Goal: Task Accomplishment & Management: Use online tool/utility

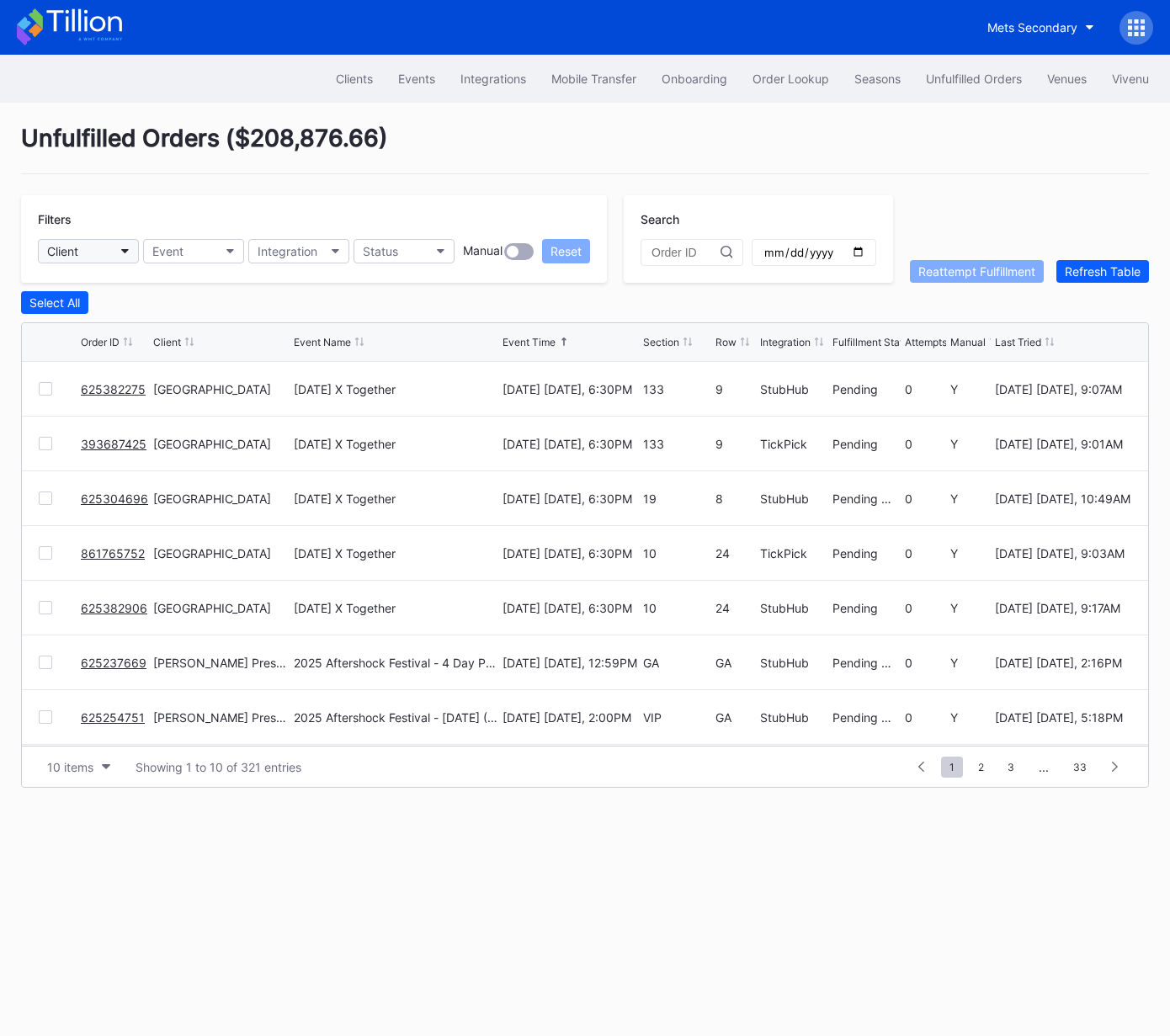
click at [108, 249] on button "Client" at bounding box center [88, 250] width 101 height 24
type input "dann"
click at [125, 329] on div "Danny Wimmer Presents Secondary" at bounding box center [155, 325] width 210 height 14
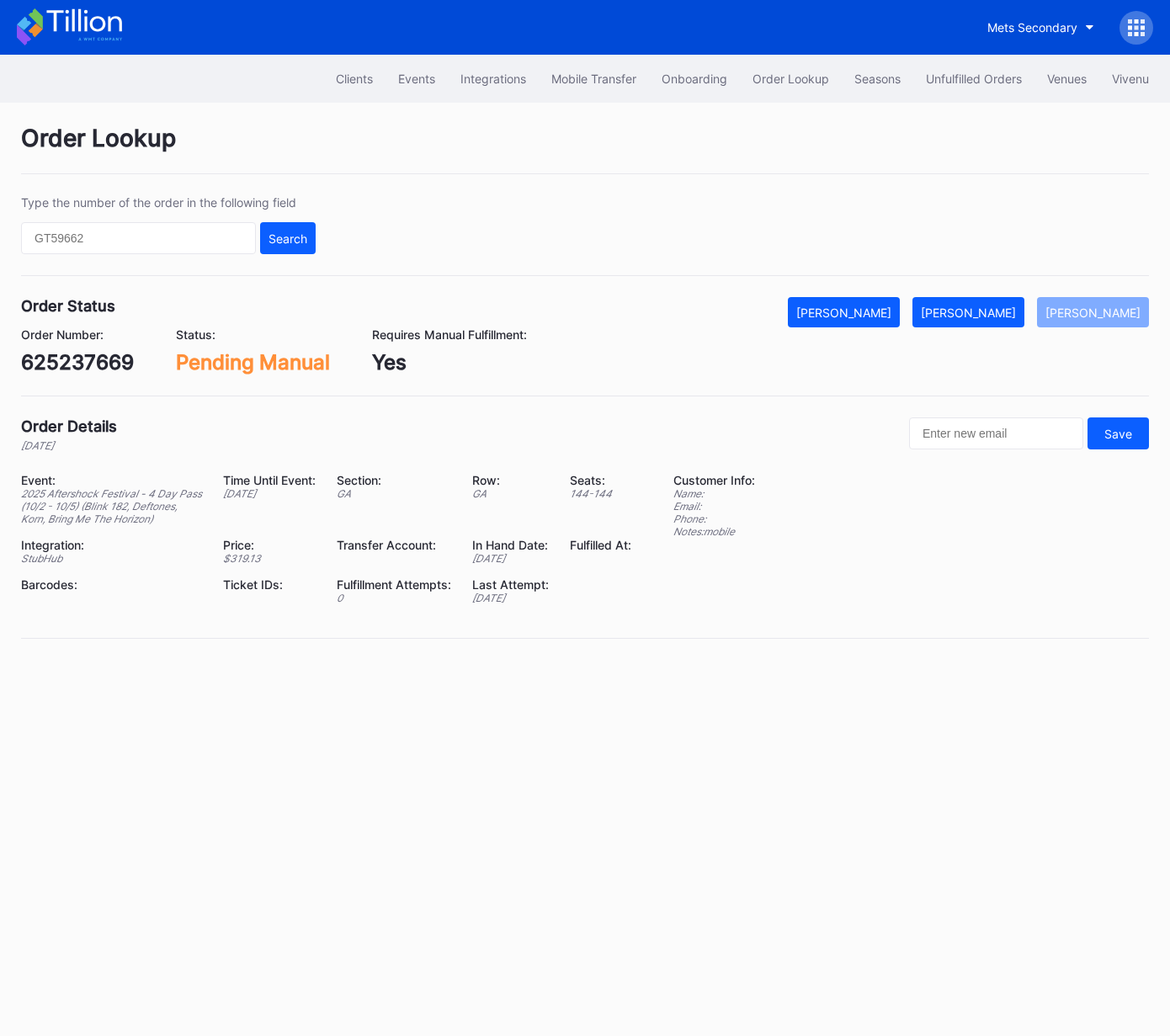
click at [35, 376] on div "Order Status Mark Cancelled Mark Fulfilled Mark Pending Order Number: 625237669…" at bounding box center [585, 347] width 1129 height 99
drag, startPoint x: 35, startPoint y: 376, endPoint x: 62, endPoint y: 365, distance: 29.2
click at [35, 376] on div "Order Status Mark Cancelled Mark Fulfilled Mark Pending Order Number: 625237669…" at bounding box center [585, 347] width 1129 height 99
click at [70, 360] on div "625237669" at bounding box center [77, 362] width 113 height 24
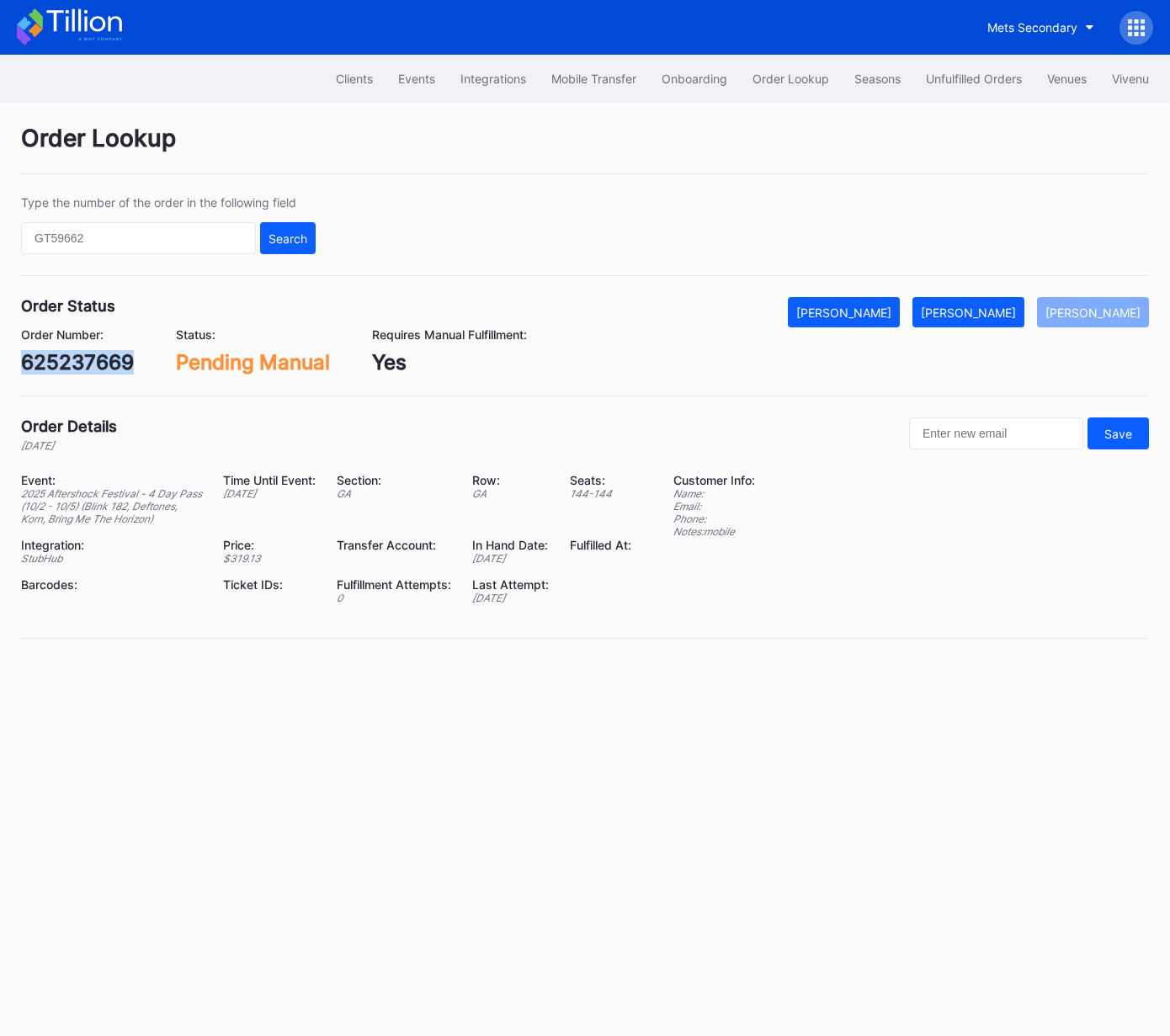
copy div "625237669"
click at [92, 356] on div "625254751" at bounding box center [76, 362] width 111 height 24
click at [91, 356] on div "625254751" at bounding box center [76, 362] width 111 height 24
copy div "625254751"
click at [57, 353] on div "620339270" at bounding box center [78, 362] width 115 height 24
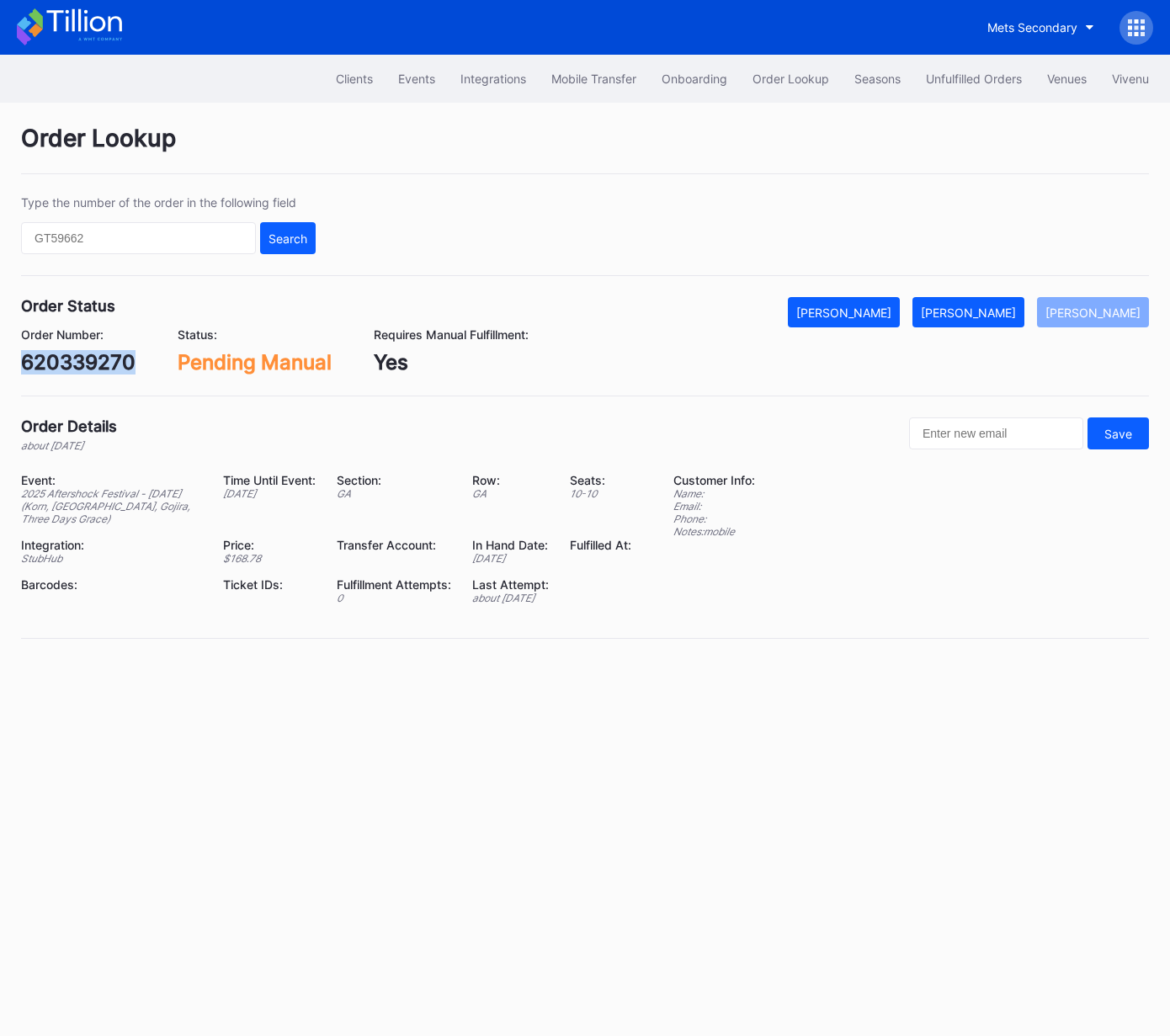
click at [57, 353] on div "620339270" at bounding box center [78, 362] width 115 height 24
copy div "620339270"
click at [91, 365] on div "622669357" at bounding box center [77, 362] width 113 height 24
copy div "622669357"
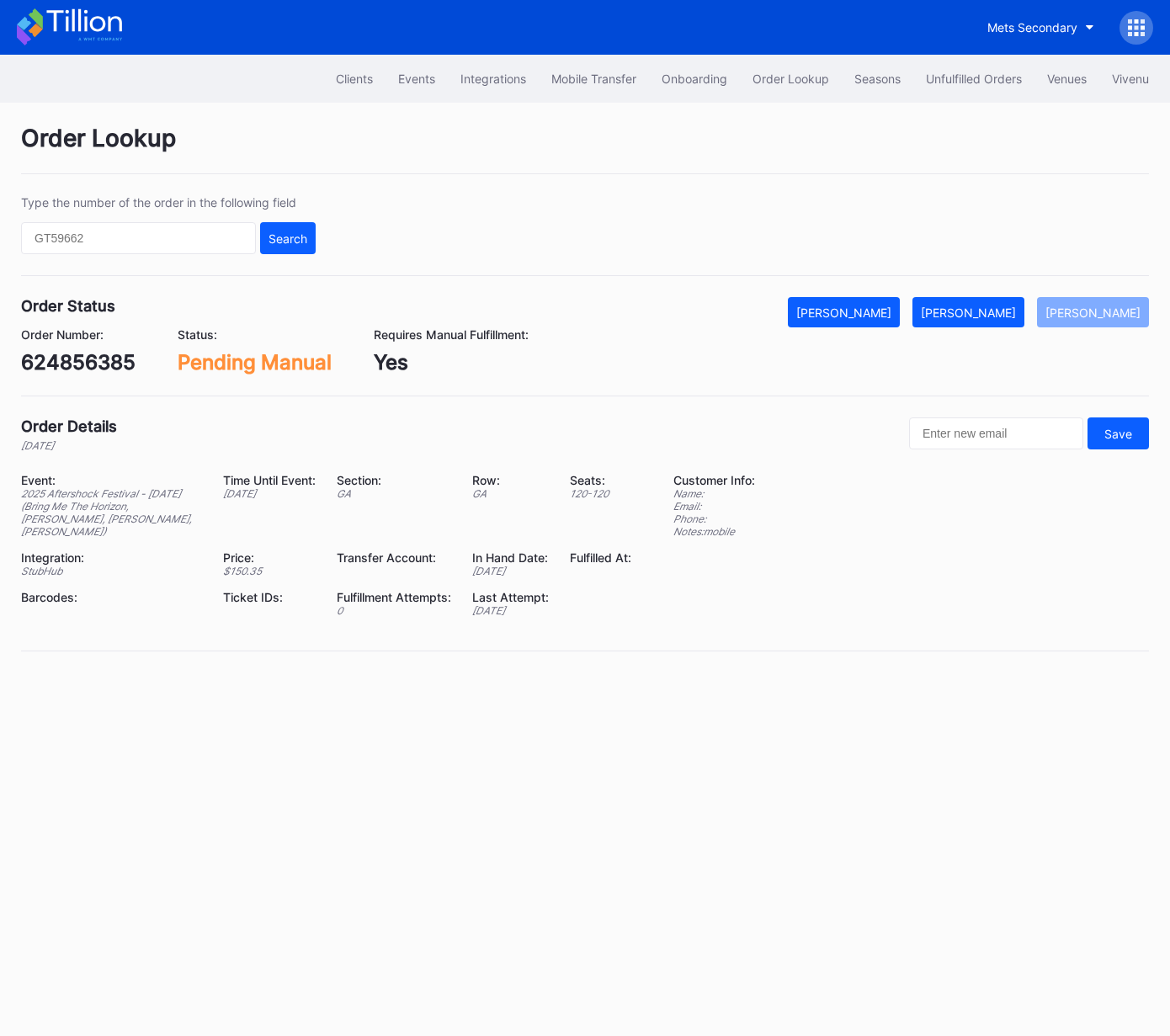
click at [116, 356] on div "624856385" at bounding box center [78, 362] width 115 height 24
copy div "624856385"
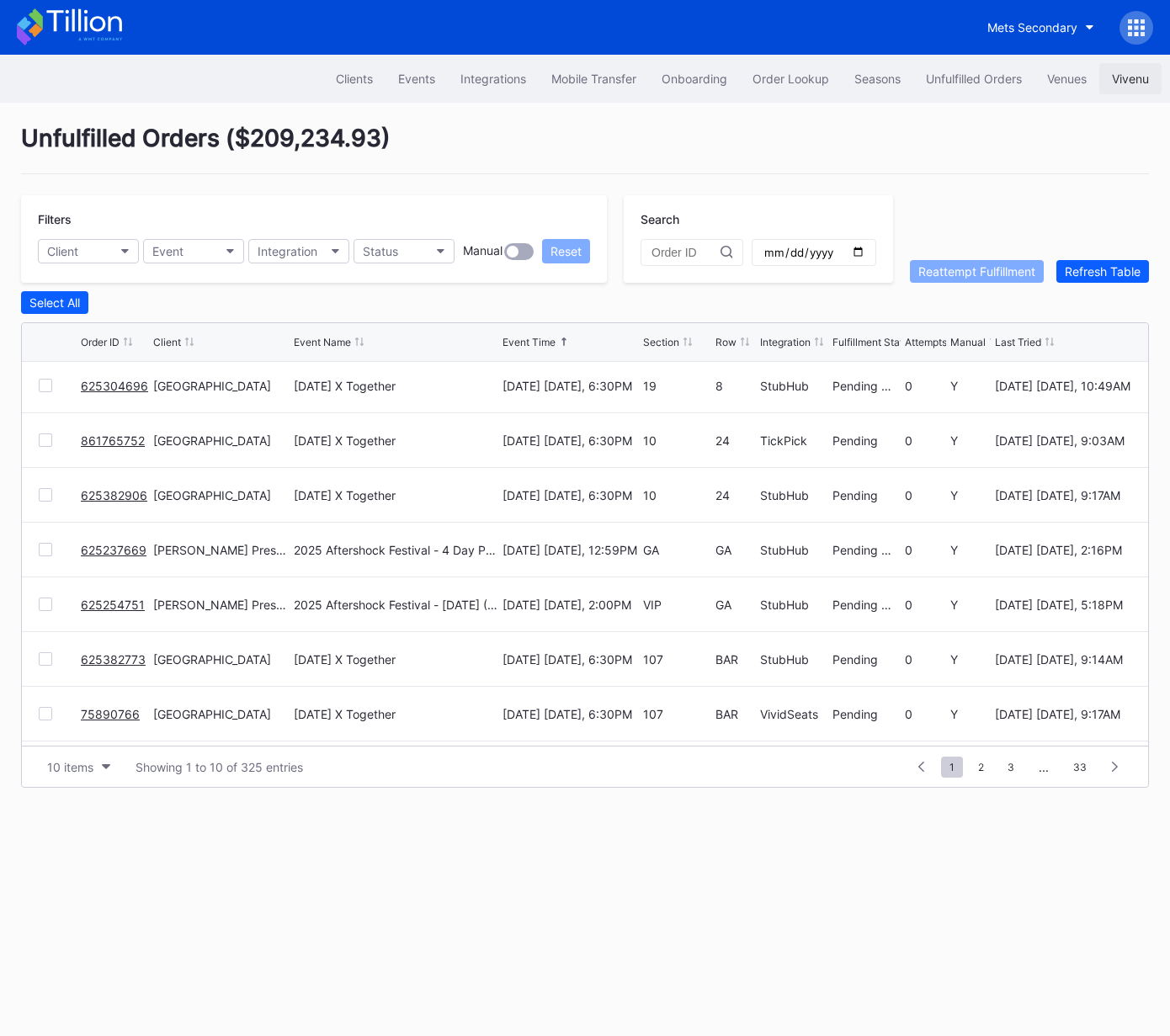
scroll to position [164, 0]
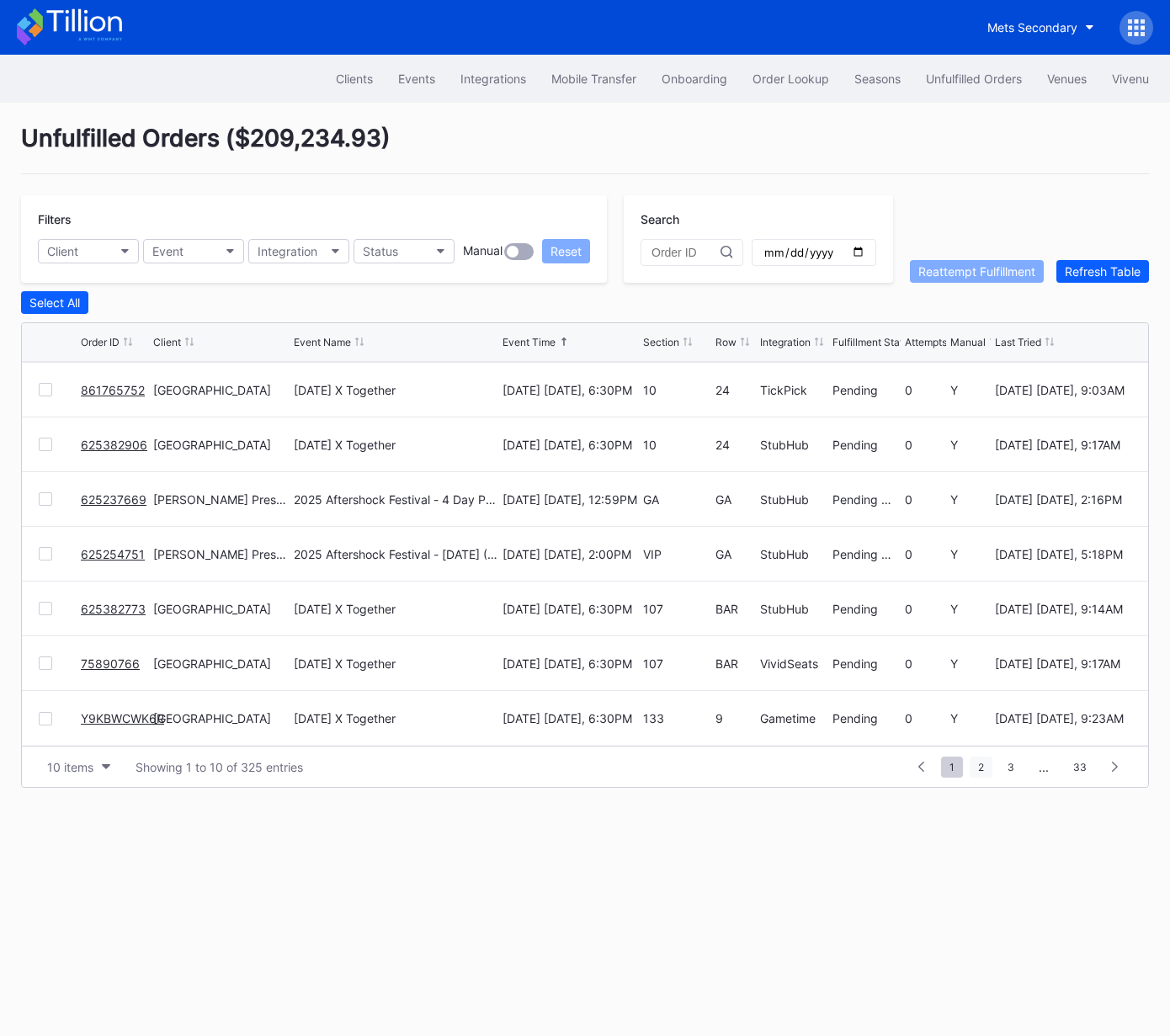
click at [986, 764] on span "2" at bounding box center [981, 767] width 23 height 21
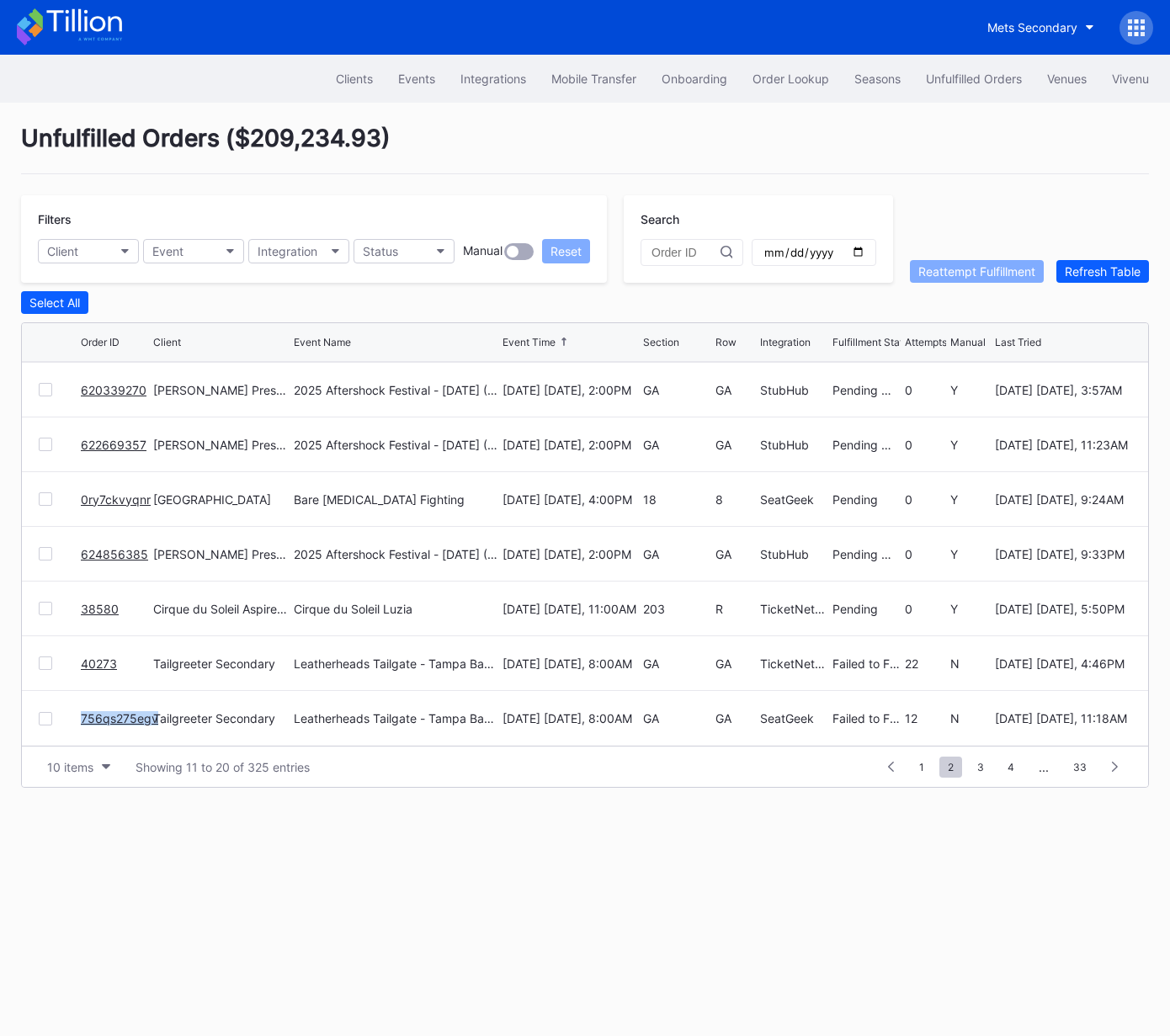
drag, startPoint x: 986, startPoint y: 770, endPoint x: 892, endPoint y: 749, distance: 96.3
click at [986, 770] on span "3" at bounding box center [980, 767] width 23 height 21
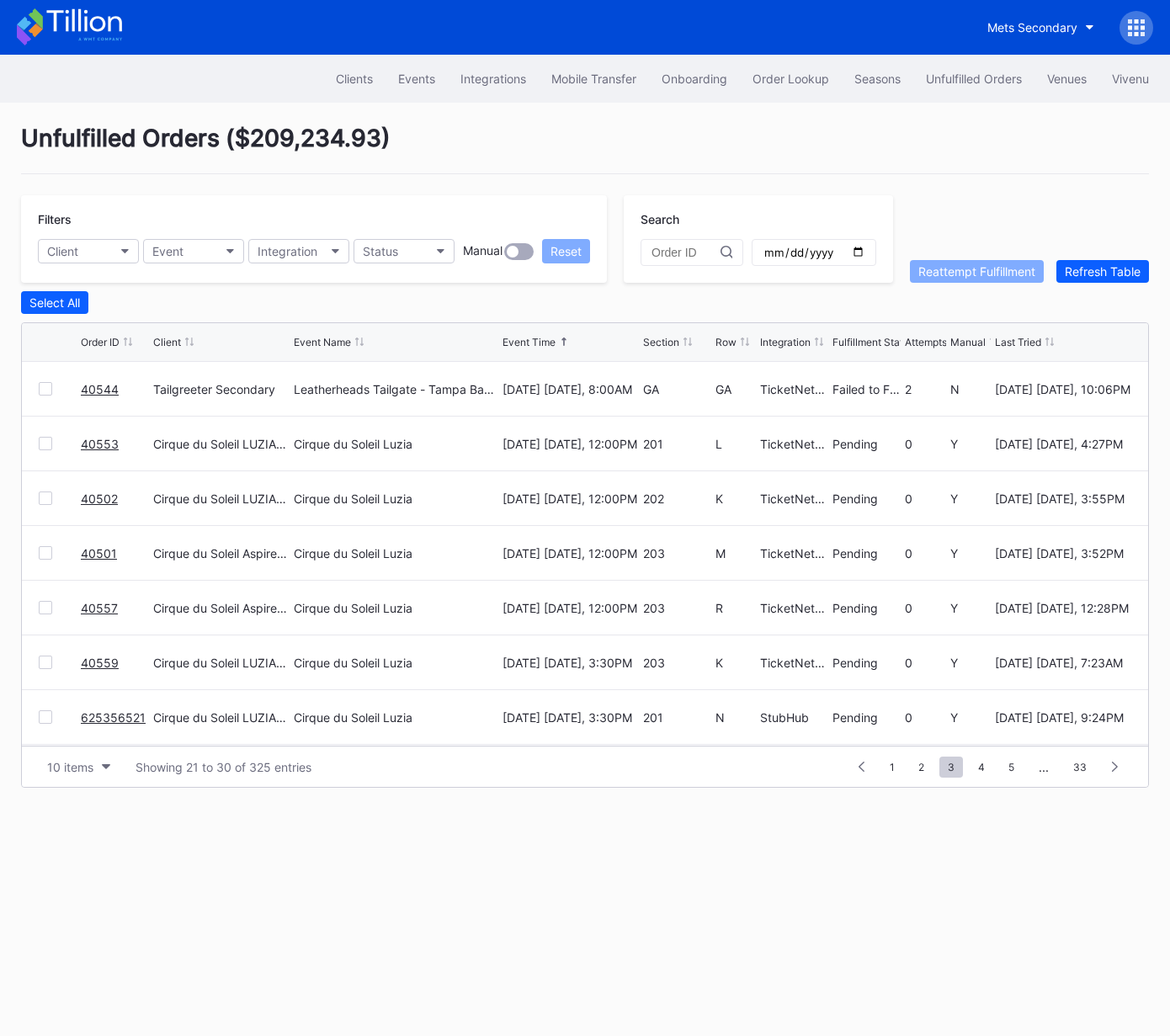
click at [686, 250] on input "text" at bounding box center [687, 252] width 69 height 13
paste input "50764299"
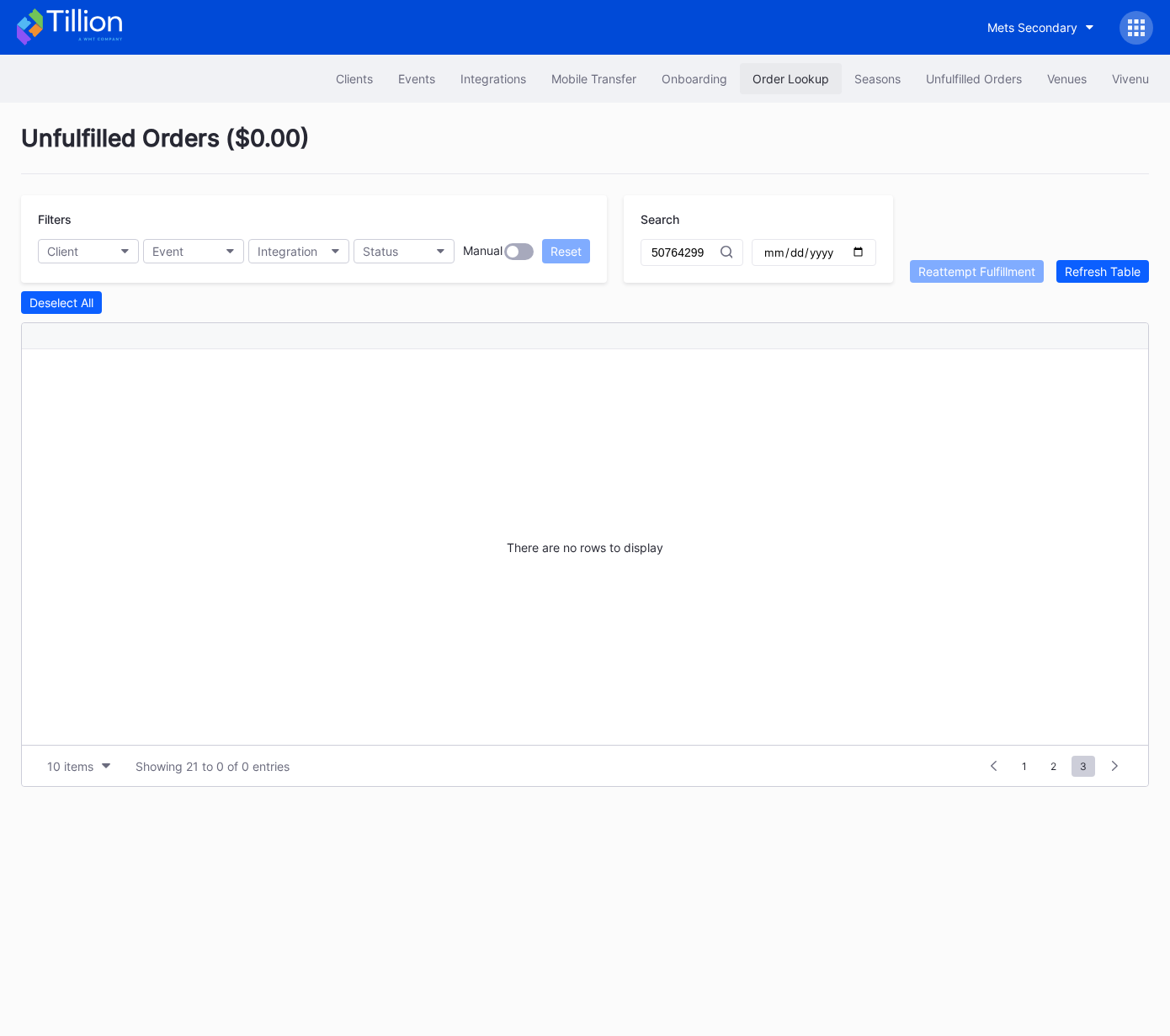
type input "50764299"
click at [787, 80] on div "Order Lookup" at bounding box center [792, 78] width 77 height 14
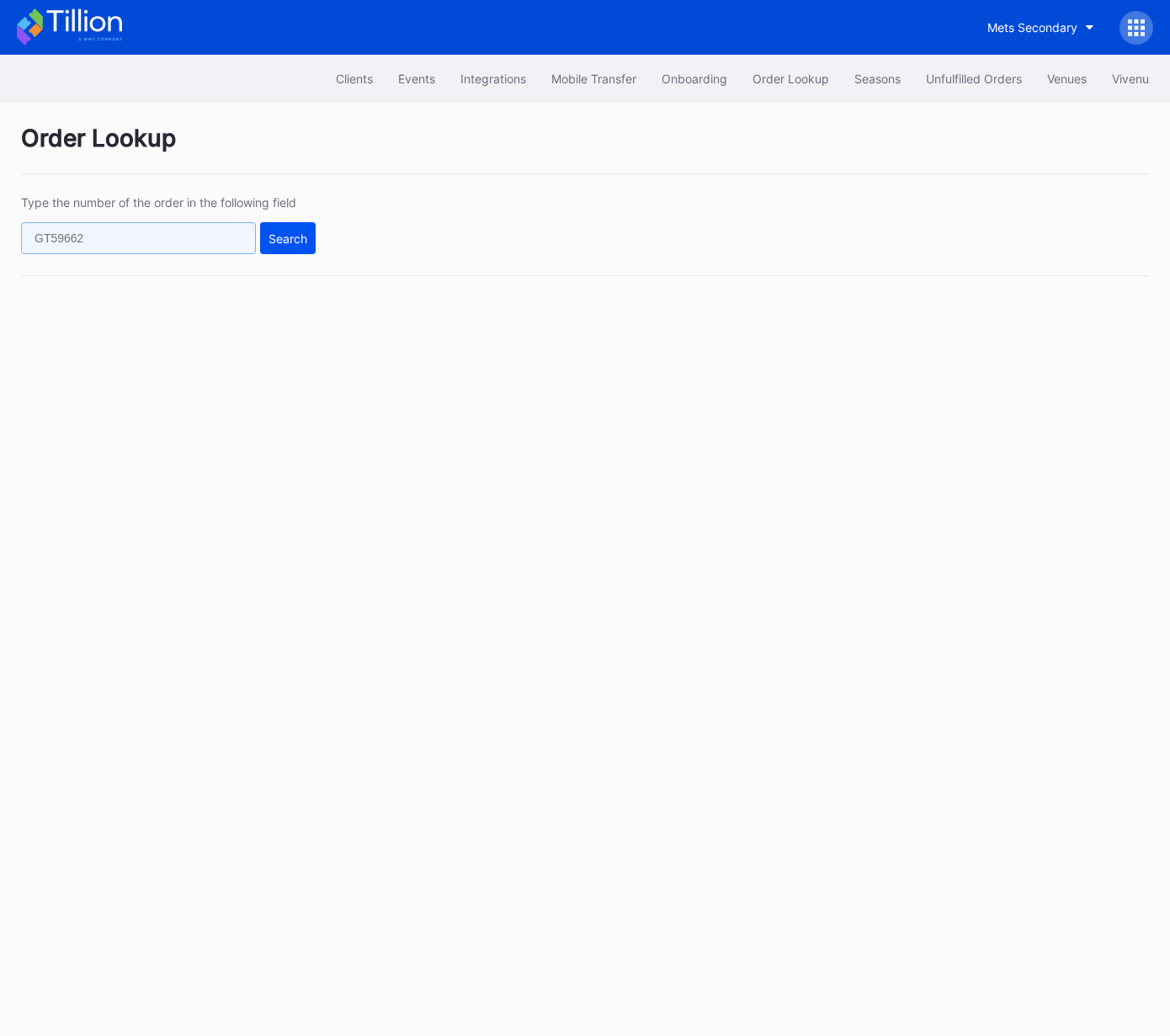
drag, startPoint x: 193, startPoint y: 241, endPoint x: 305, endPoint y: 245, distance: 112.1
click at [194, 241] on input "text" at bounding box center [139, 238] width 235 height 32
paste input "50764299"
type input "50764299"
click at [308, 245] on button "Search" at bounding box center [288, 238] width 56 height 32
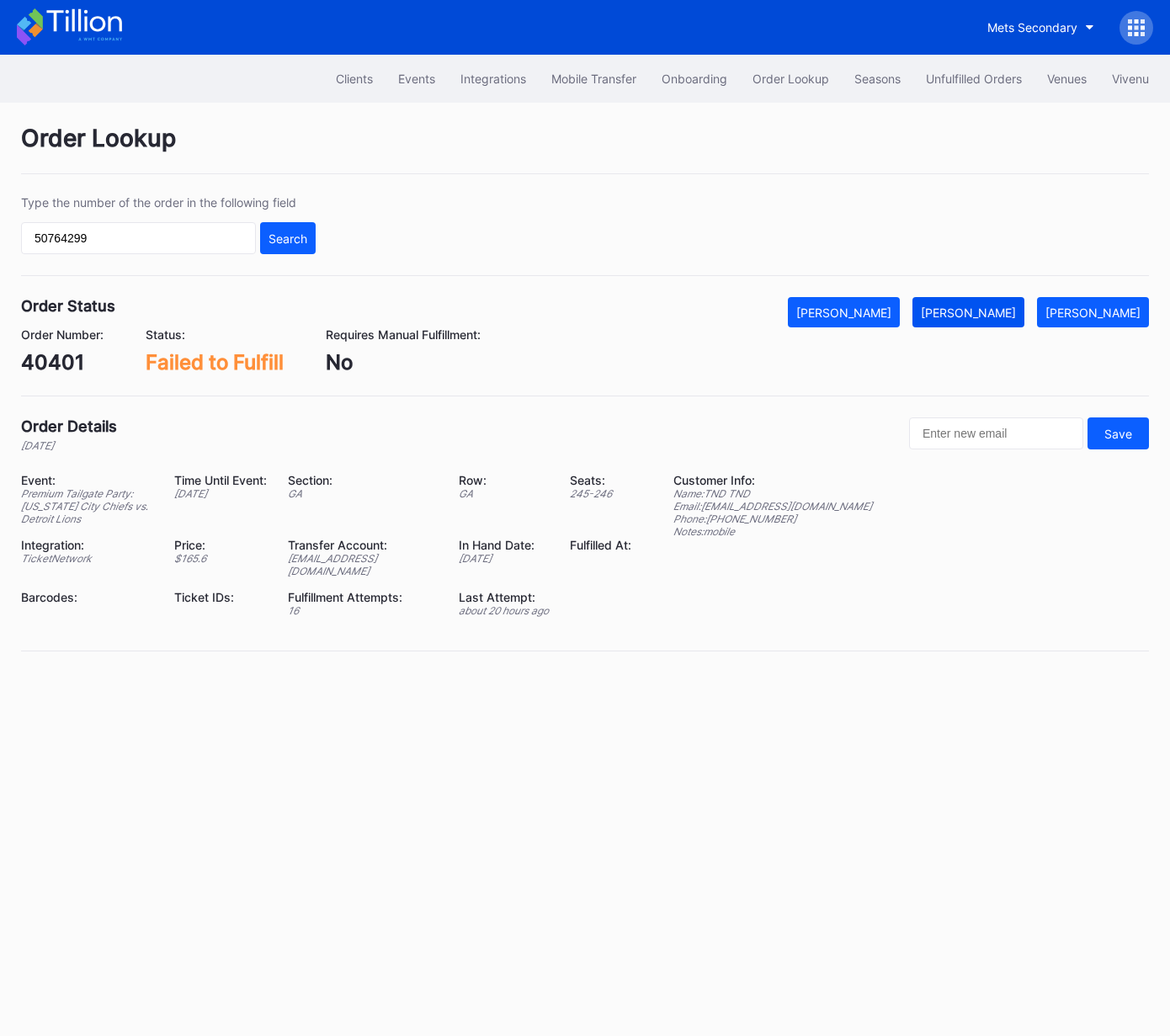
click at [1004, 306] on div "[PERSON_NAME]" at bounding box center [969, 312] width 95 height 14
click at [954, 75] on div "Unfulfilled Orders" at bounding box center [975, 78] width 96 height 14
drag, startPoint x: 988, startPoint y: 312, endPoint x: 977, endPoint y: 314, distance: 11.2
click at [988, 312] on div "[PERSON_NAME]" at bounding box center [969, 312] width 95 height 14
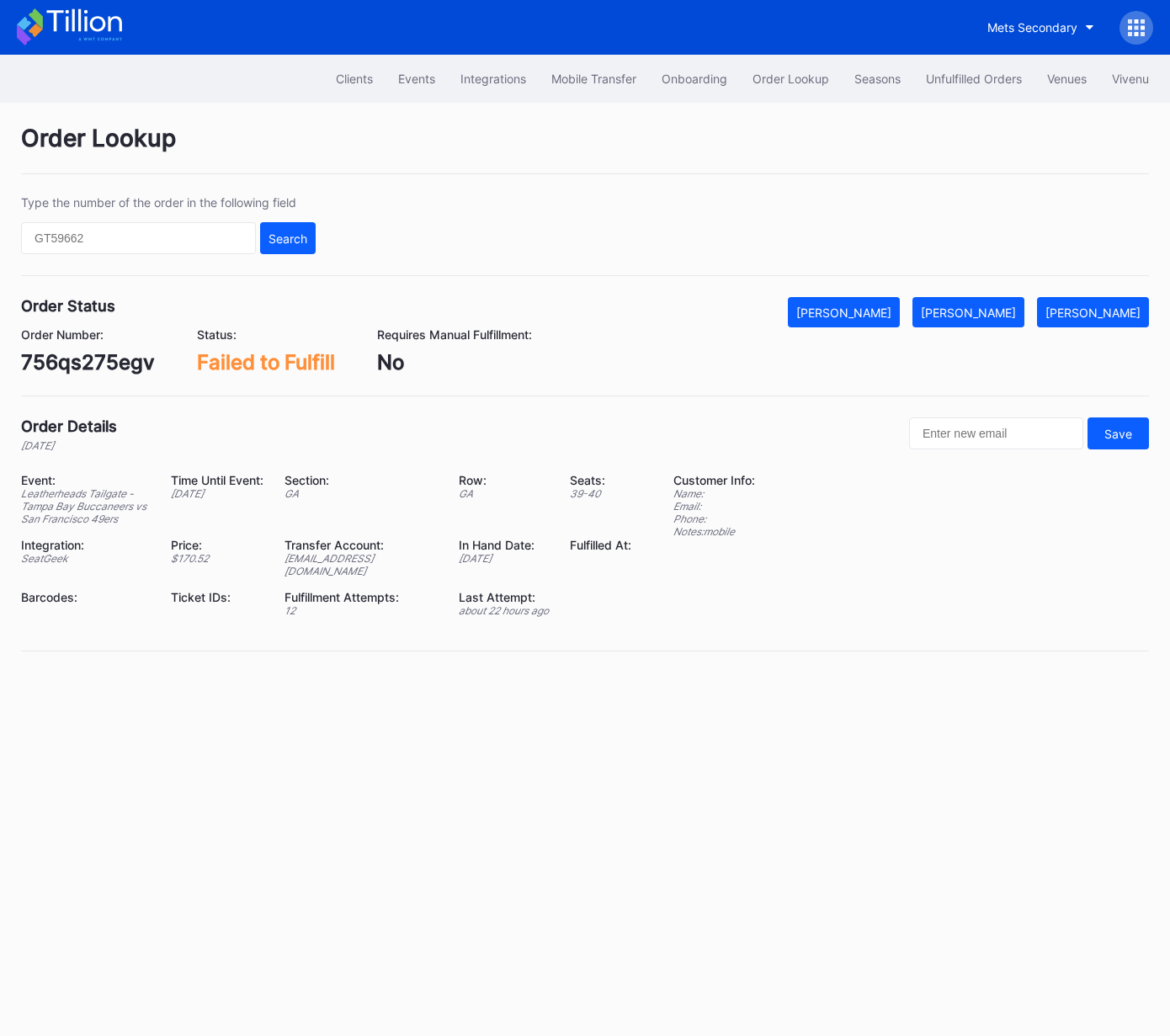
click at [142, 358] on div "756qs275egv" at bounding box center [88, 362] width 134 height 24
copy div "756qs275egv"
click at [984, 311] on div "[PERSON_NAME]" at bounding box center [969, 312] width 95 height 14
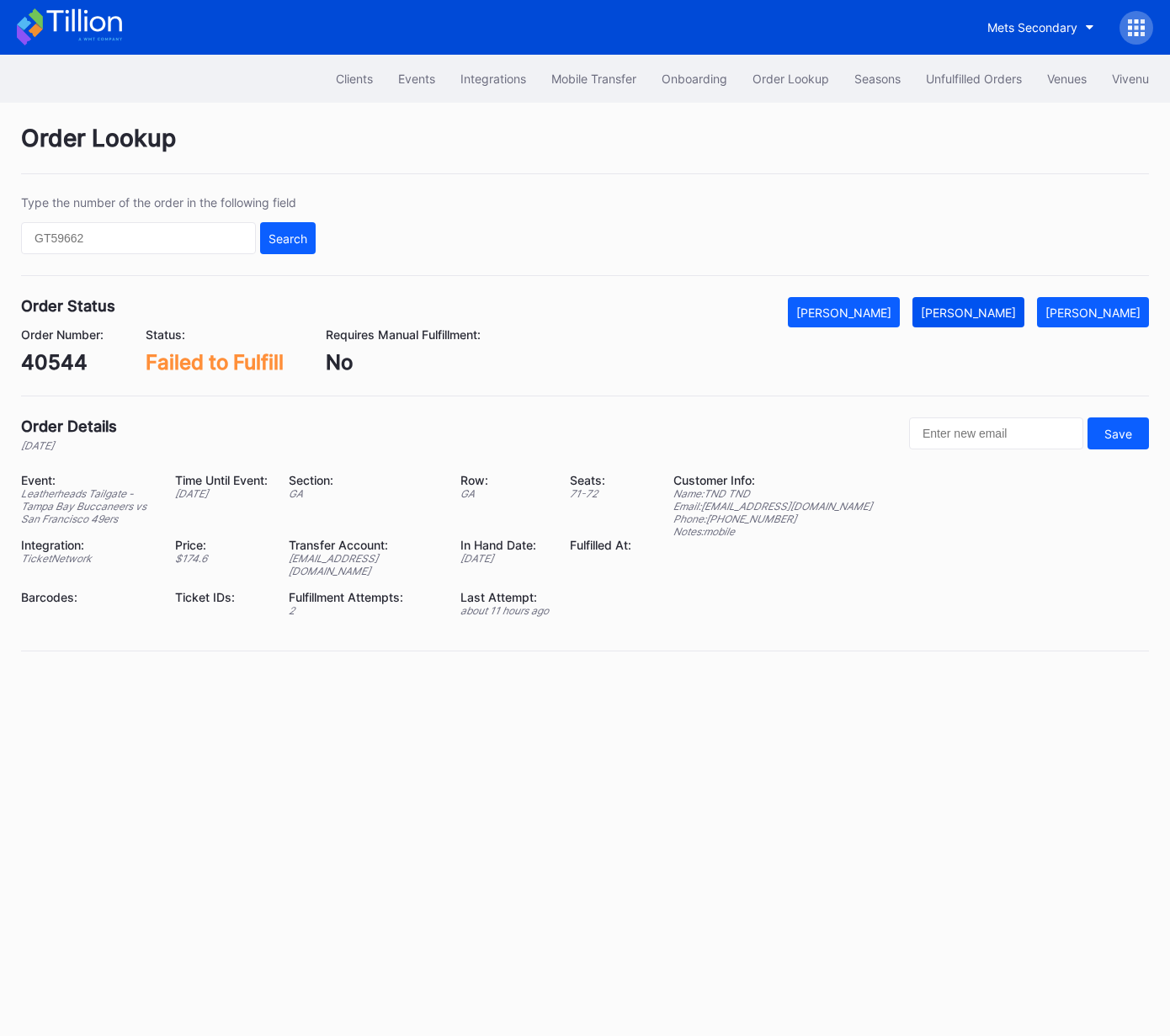
drag, startPoint x: 1012, startPoint y: 308, endPoint x: 1023, endPoint y: 303, distance: 12.1
click at [1011, 308] on div "[PERSON_NAME]" at bounding box center [969, 312] width 95 height 14
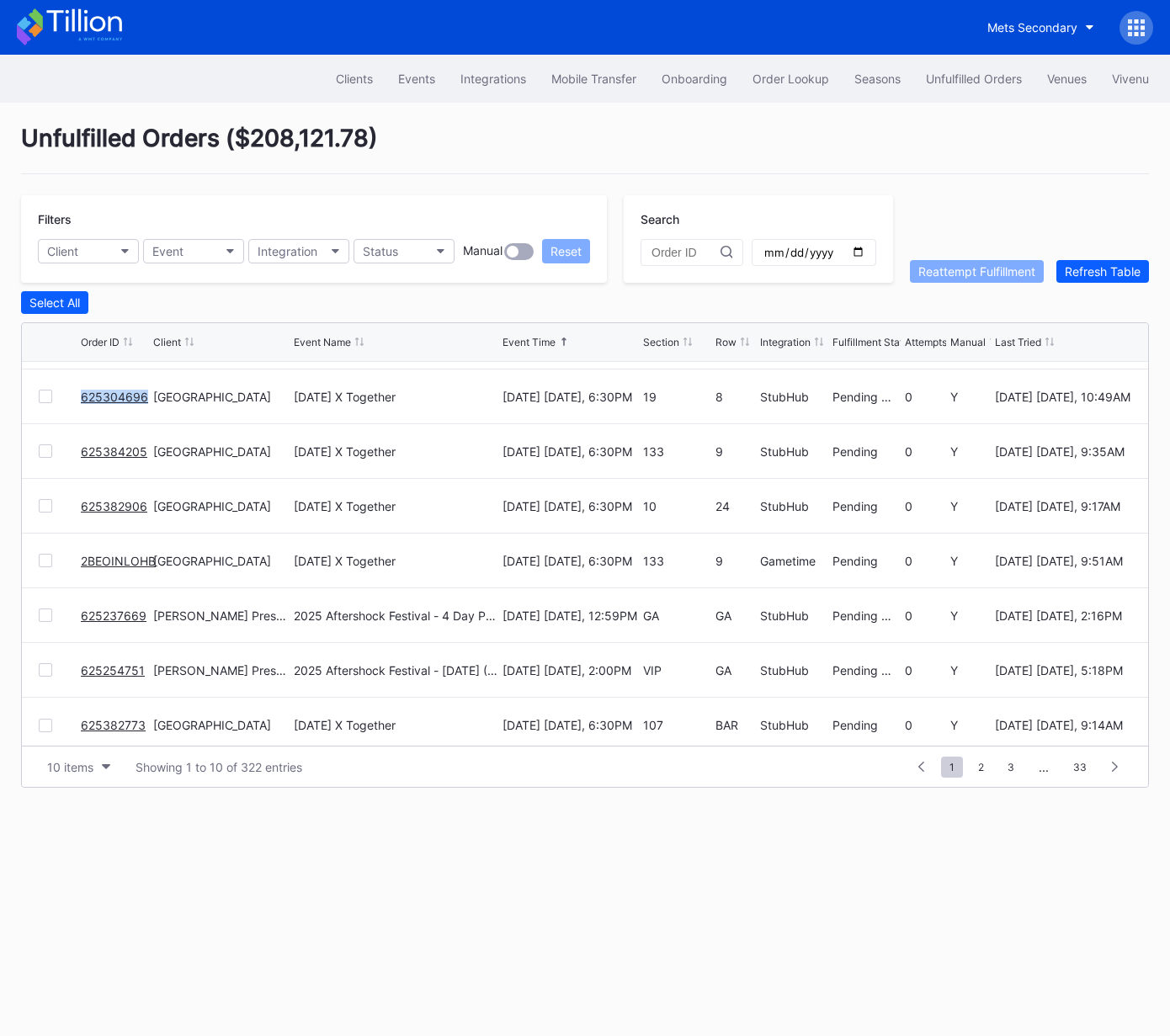
scroll to position [164, 0]
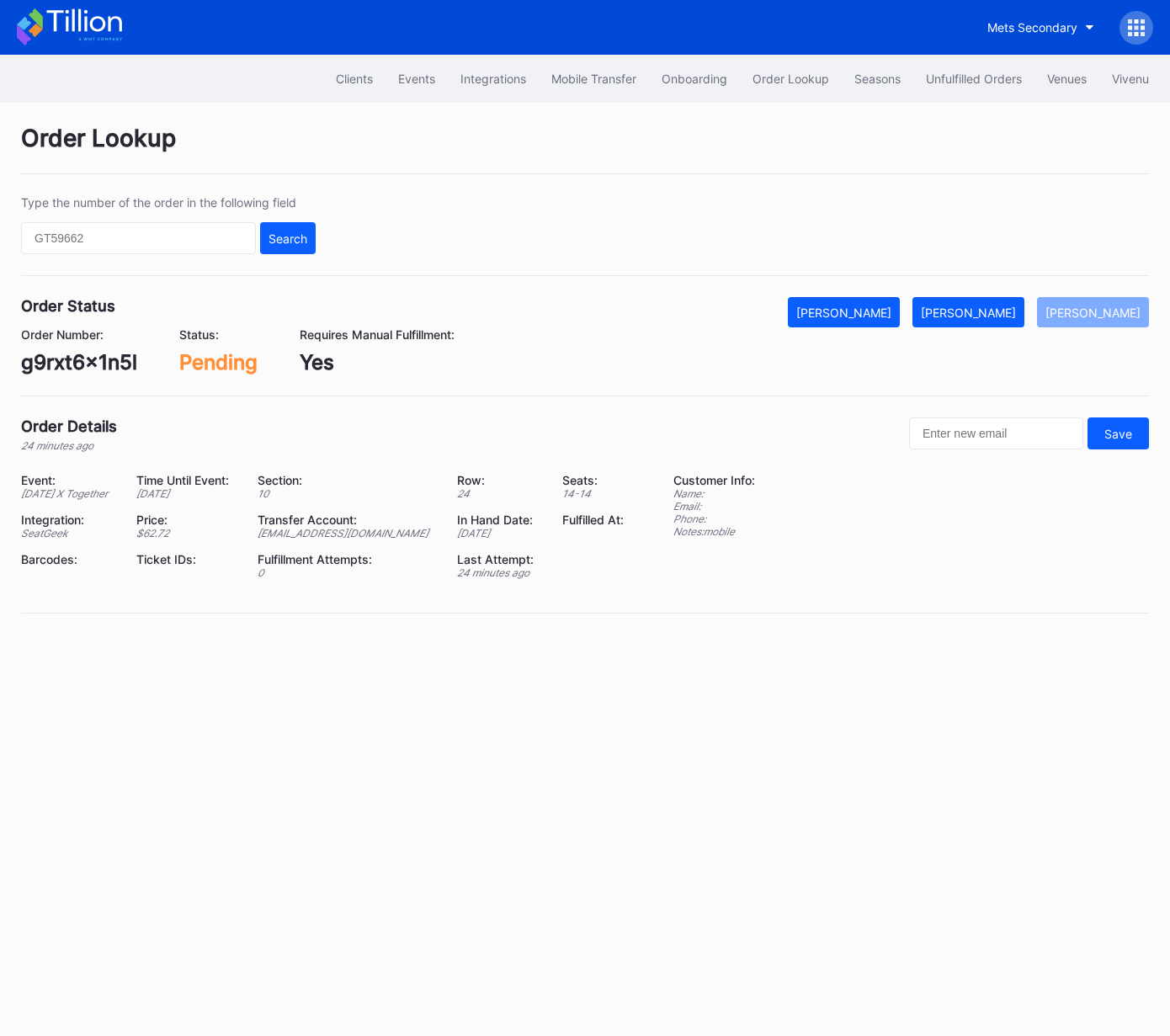
click at [88, 358] on div "g9rxt6x1n5l" at bounding box center [79, 362] width 117 height 24
copy div "g9rxt6x1n5l"
click at [979, 310] on div "[PERSON_NAME]" at bounding box center [969, 312] width 95 height 14
click at [86, 360] on div "75891023" at bounding box center [69, 362] width 97 height 24
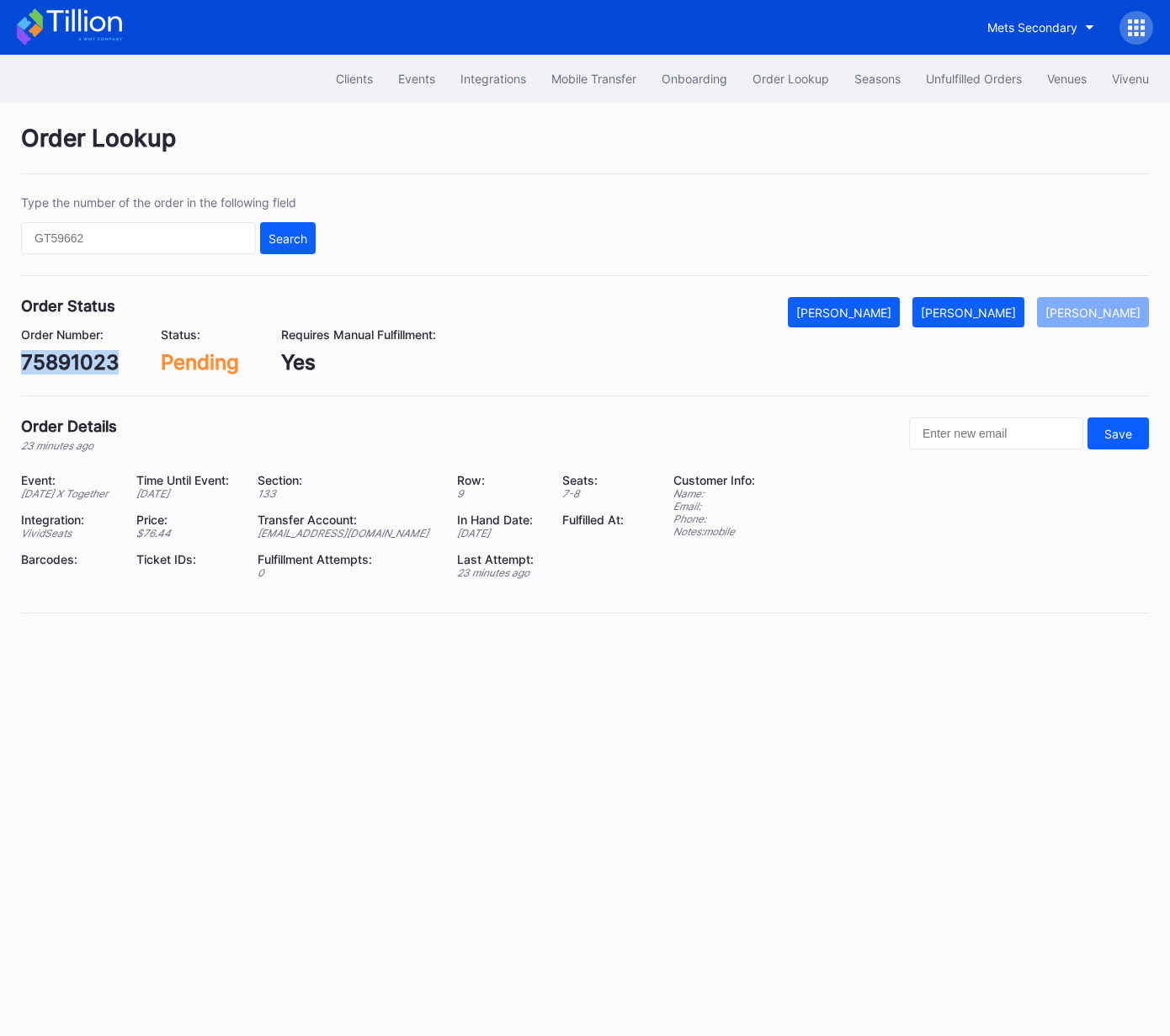
click at [86, 360] on div "75891023" at bounding box center [69, 362] width 97 height 24
copy div "75891023"
click at [1016, 309] on div "[PERSON_NAME]" at bounding box center [969, 312] width 95 height 14
click at [109, 366] on div "625384710" at bounding box center [76, 362] width 111 height 24
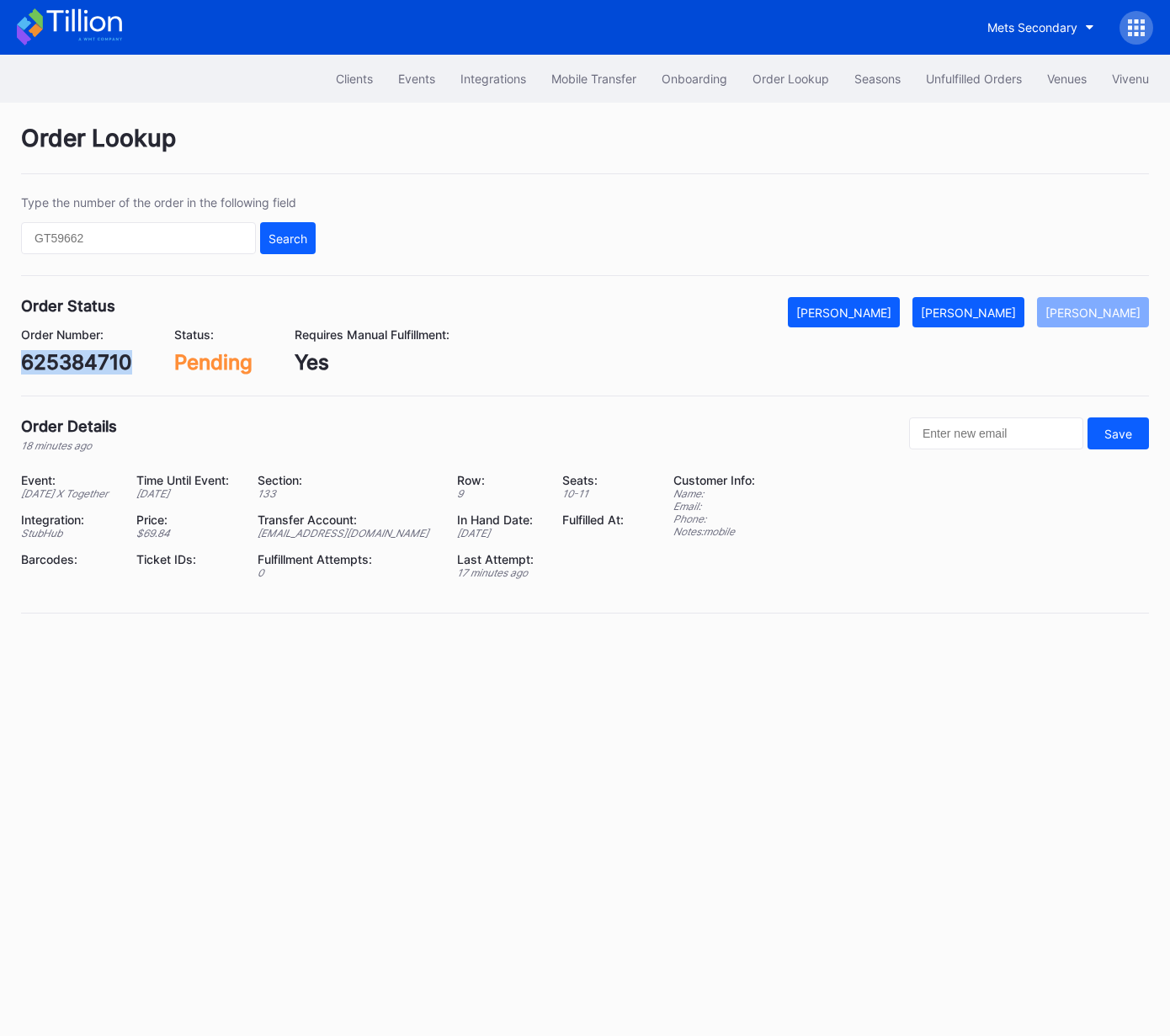
copy div "625384710"
click at [1013, 312] on div "[PERSON_NAME]" at bounding box center [969, 312] width 95 height 14
click at [114, 358] on div "625304696" at bounding box center [79, 362] width 116 height 24
click at [89, 350] on div "625384205" at bounding box center [79, 362] width 116 height 24
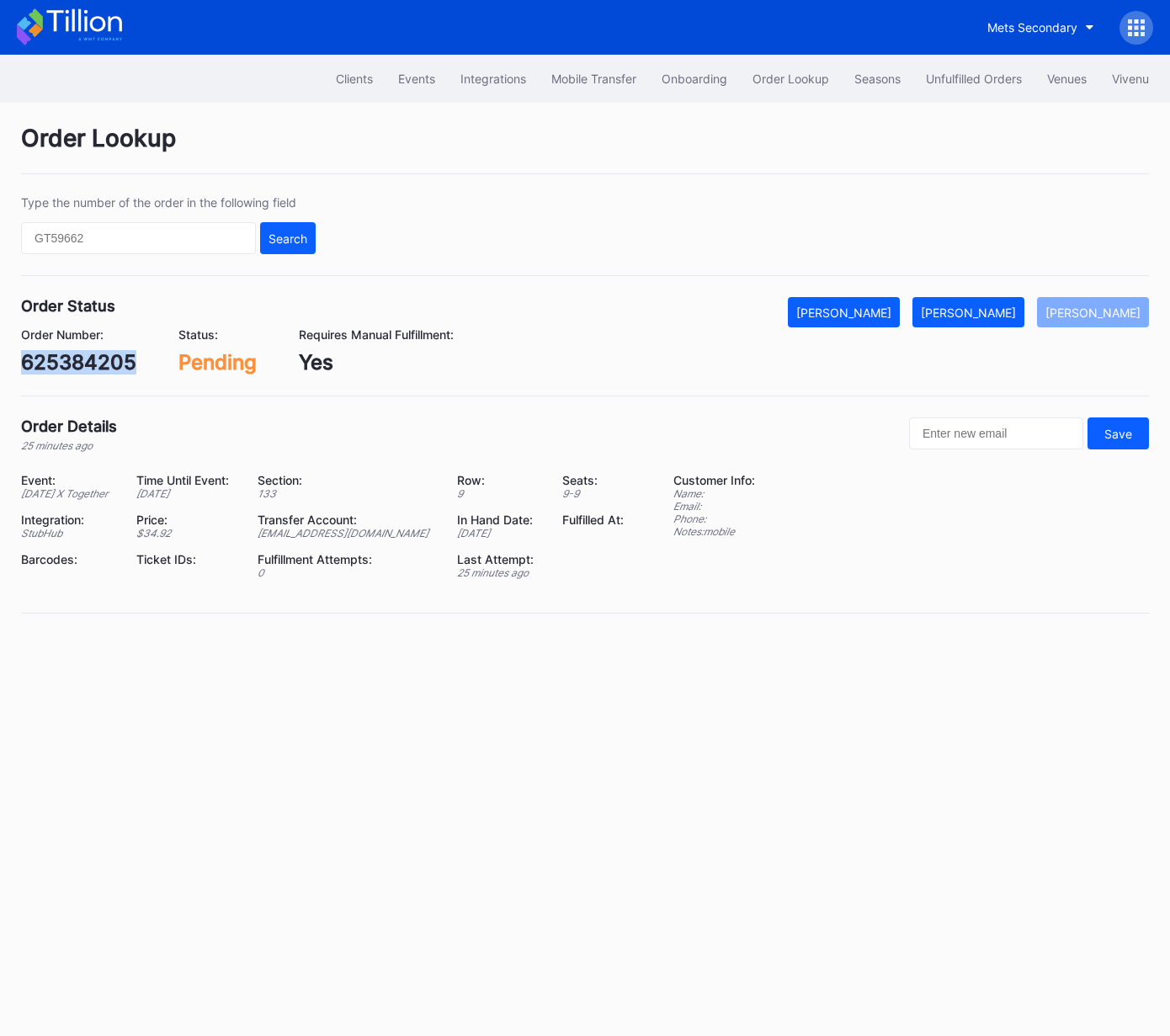
click at [89, 350] on div "625384205" at bounding box center [79, 362] width 116 height 24
copy div "625384205"
drag, startPoint x: 990, startPoint y: 314, endPoint x: 1114, endPoint y: 293, distance: 125.8
click at [993, 314] on div "[PERSON_NAME]" at bounding box center [969, 312] width 95 height 14
click at [94, 370] on div "625382906" at bounding box center [78, 362] width 115 height 24
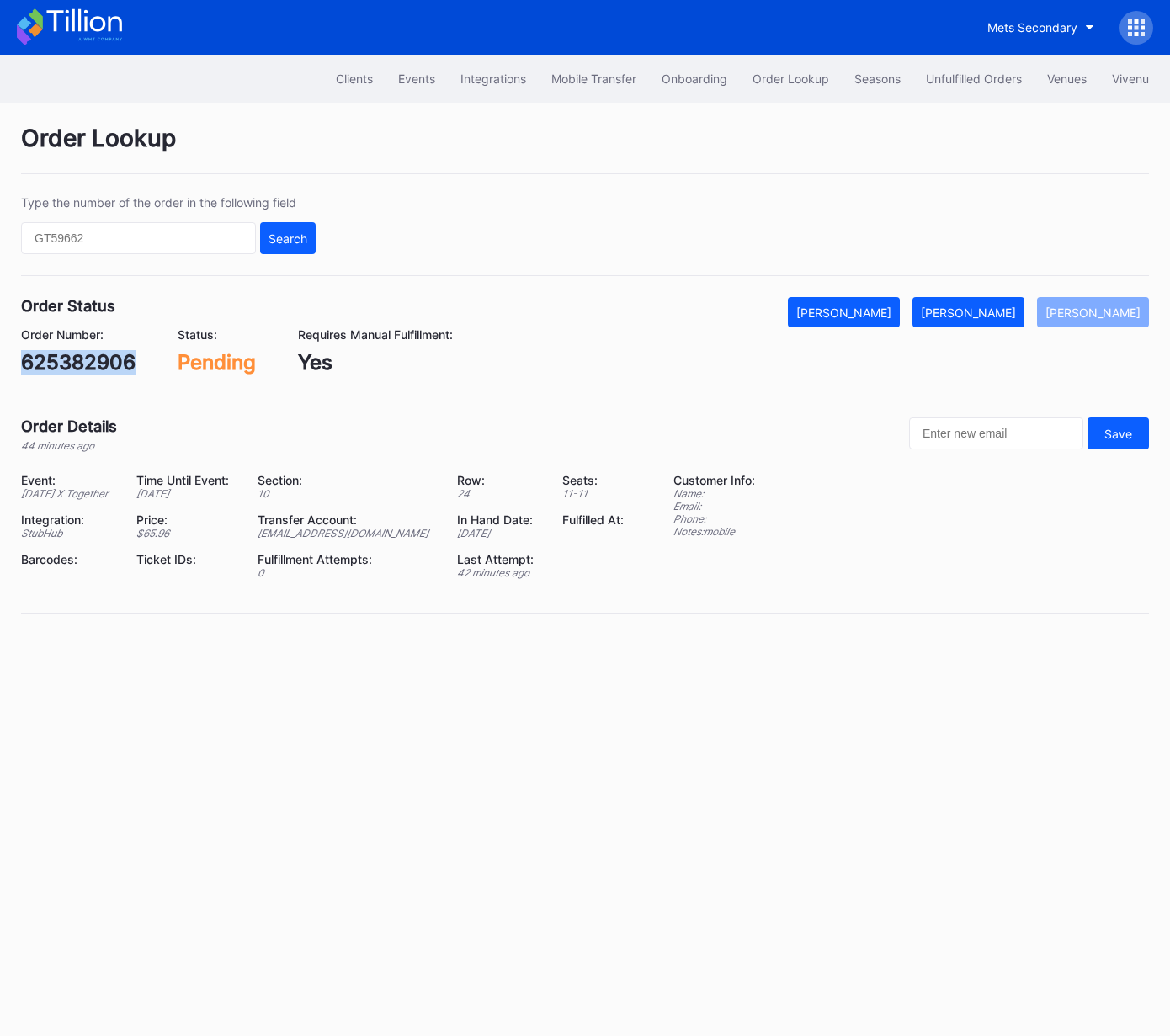
click at [94, 370] on div "625382906" at bounding box center [78, 362] width 115 height 24
copy div "625382906"
drag, startPoint x: 995, startPoint y: 320, endPoint x: 1139, endPoint y: 130, distance: 238.4
click at [995, 320] on button "[PERSON_NAME]" at bounding box center [969, 312] width 112 height 30
click at [120, 365] on div "2BEOINLOHB" at bounding box center [85, 362] width 128 height 24
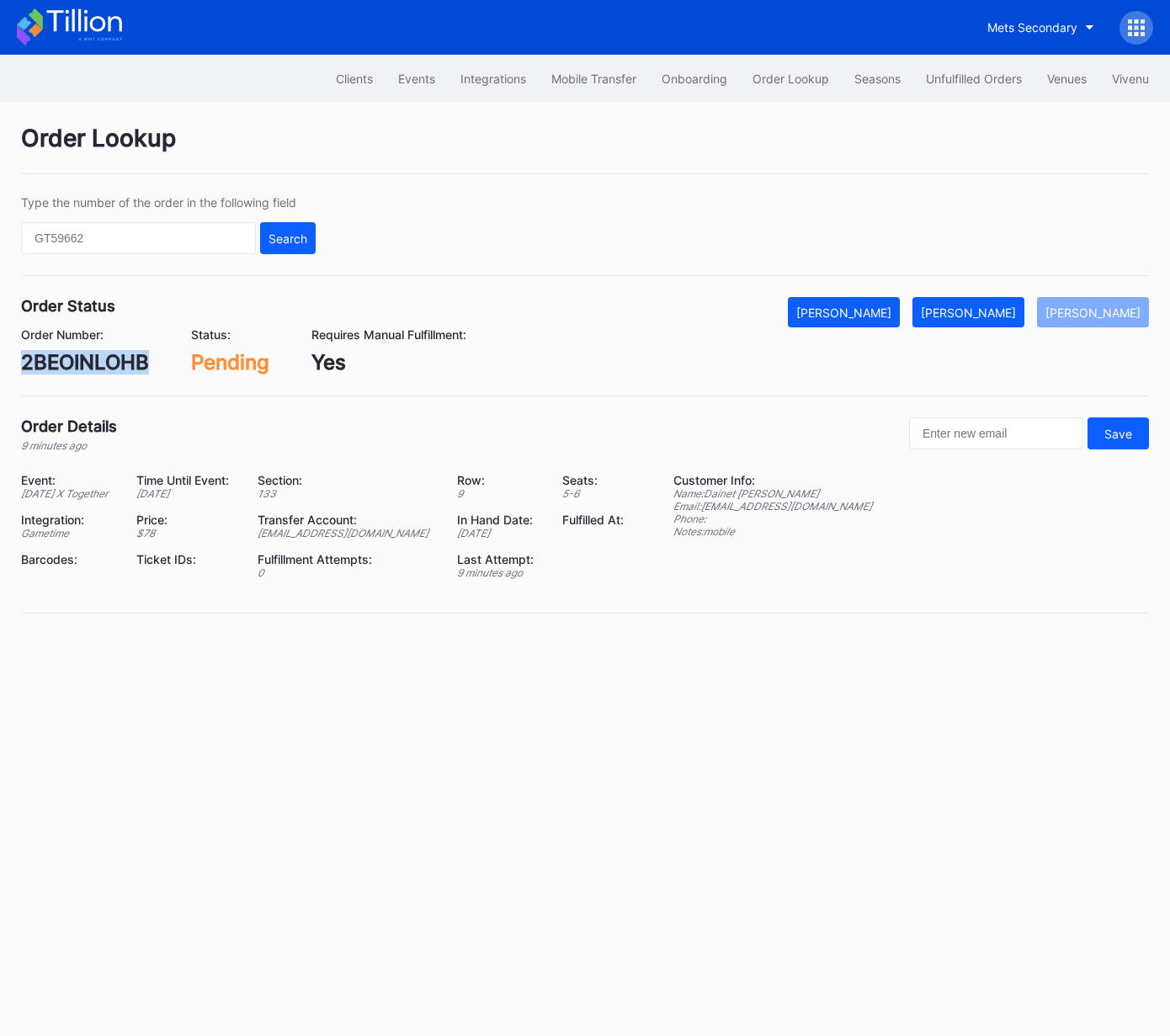
click at [120, 365] on div "2BEOINLOHB" at bounding box center [85, 362] width 128 height 24
copy div "2BEOINLOHB"
click at [998, 314] on div "Mark Fulfilled" at bounding box center [969, 312] width 95 height 14
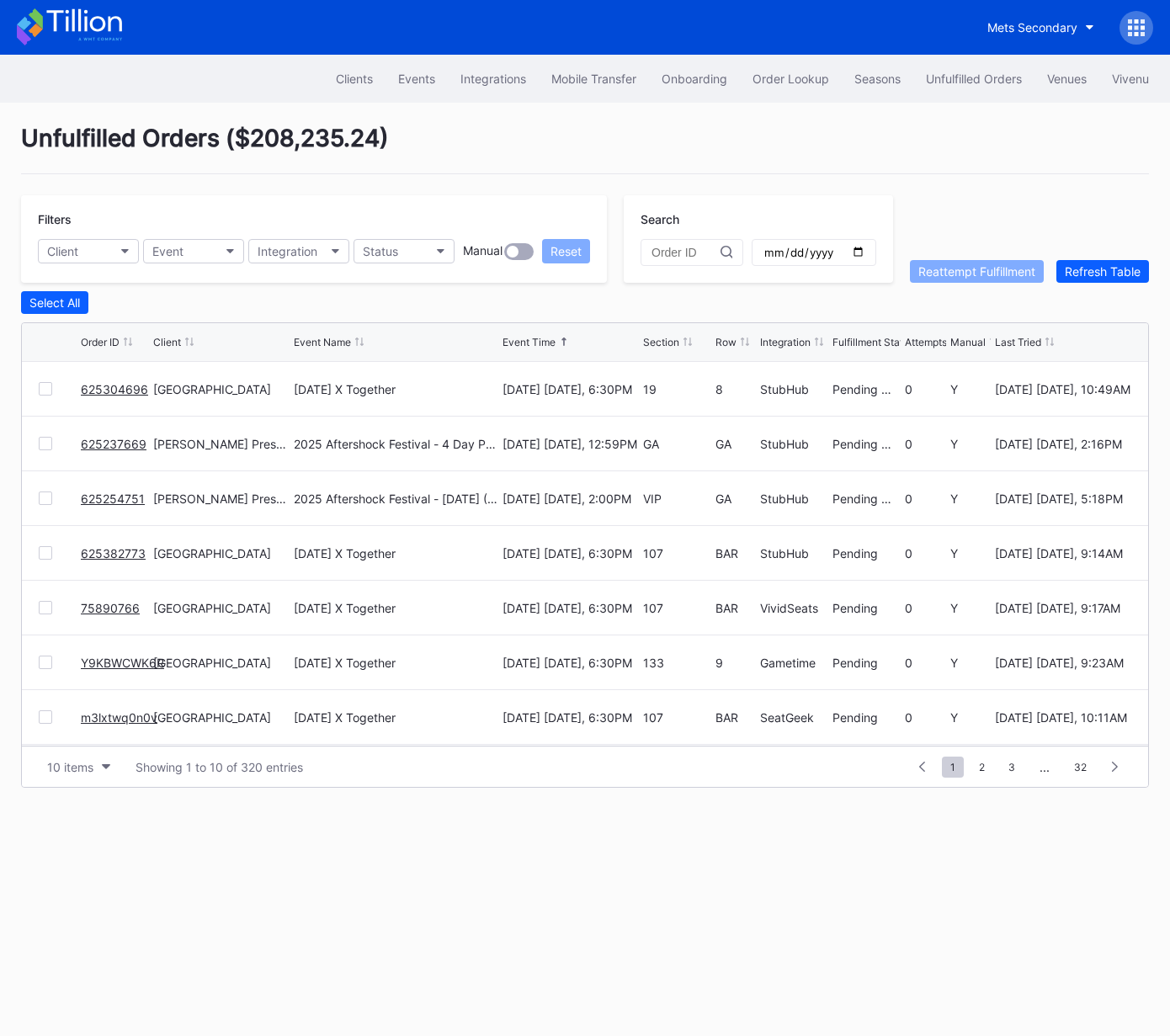
click at [111, 382] on link "625304696" at bounding box center [115, 389] width 67 height 14
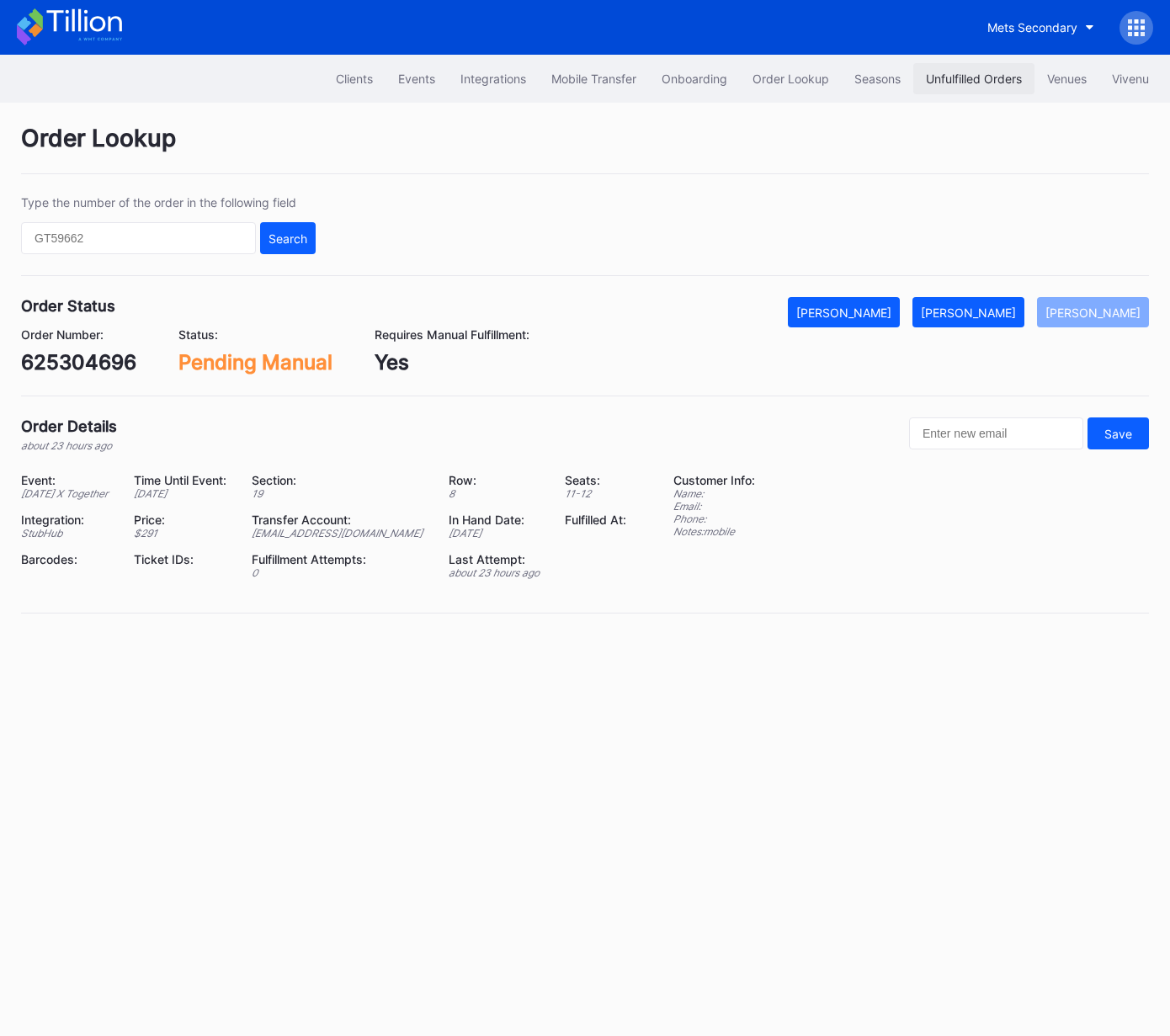
click at [960, 77] on div "Unfulfilled Orders" at bounding box center [975, 78] width 96 height 14
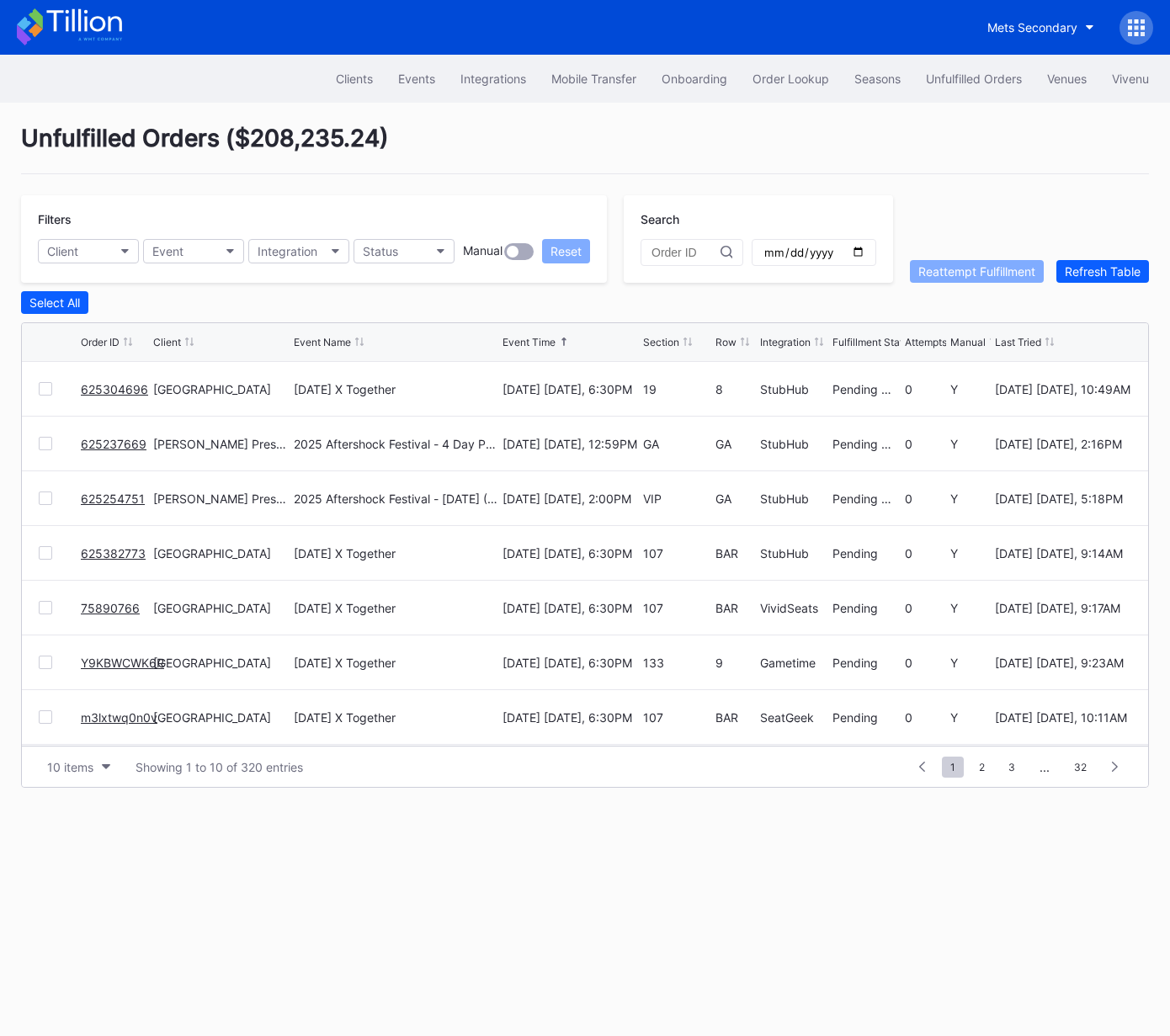
click at [112, 388] on link "625304696" at bounding box center [115, 389] width 67 height 14
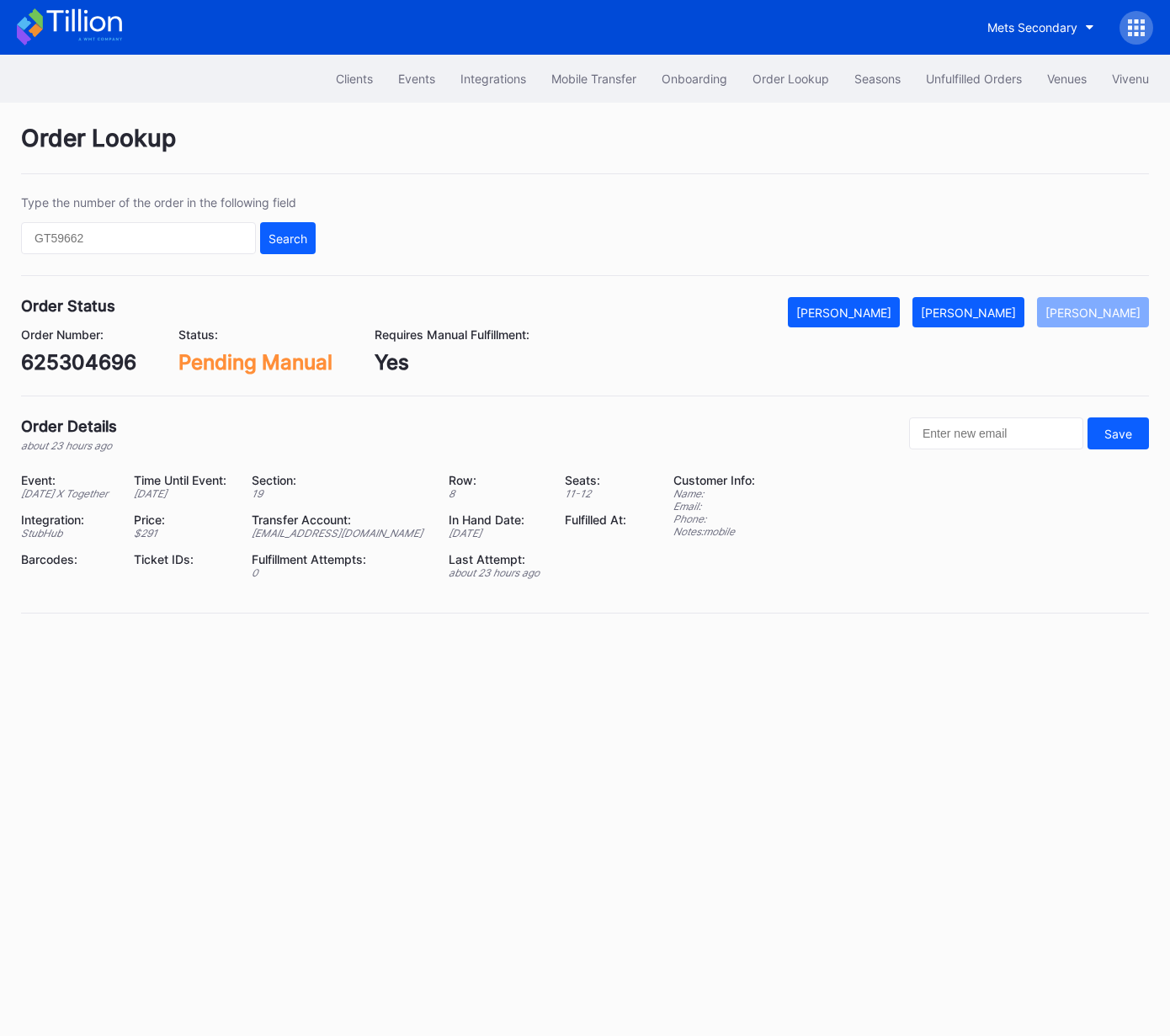
click at [84, 346] on div "Order Number: 625304696" at bounding box center [79, 350] width 116 height 47
click at [85, 358] on div "625304696" at bounding box center [79, 362] width 116 height 24
copy div "625304696"
click at [97, 356] on div "625304696" at bounding box center [79, 362] width 116 height 24
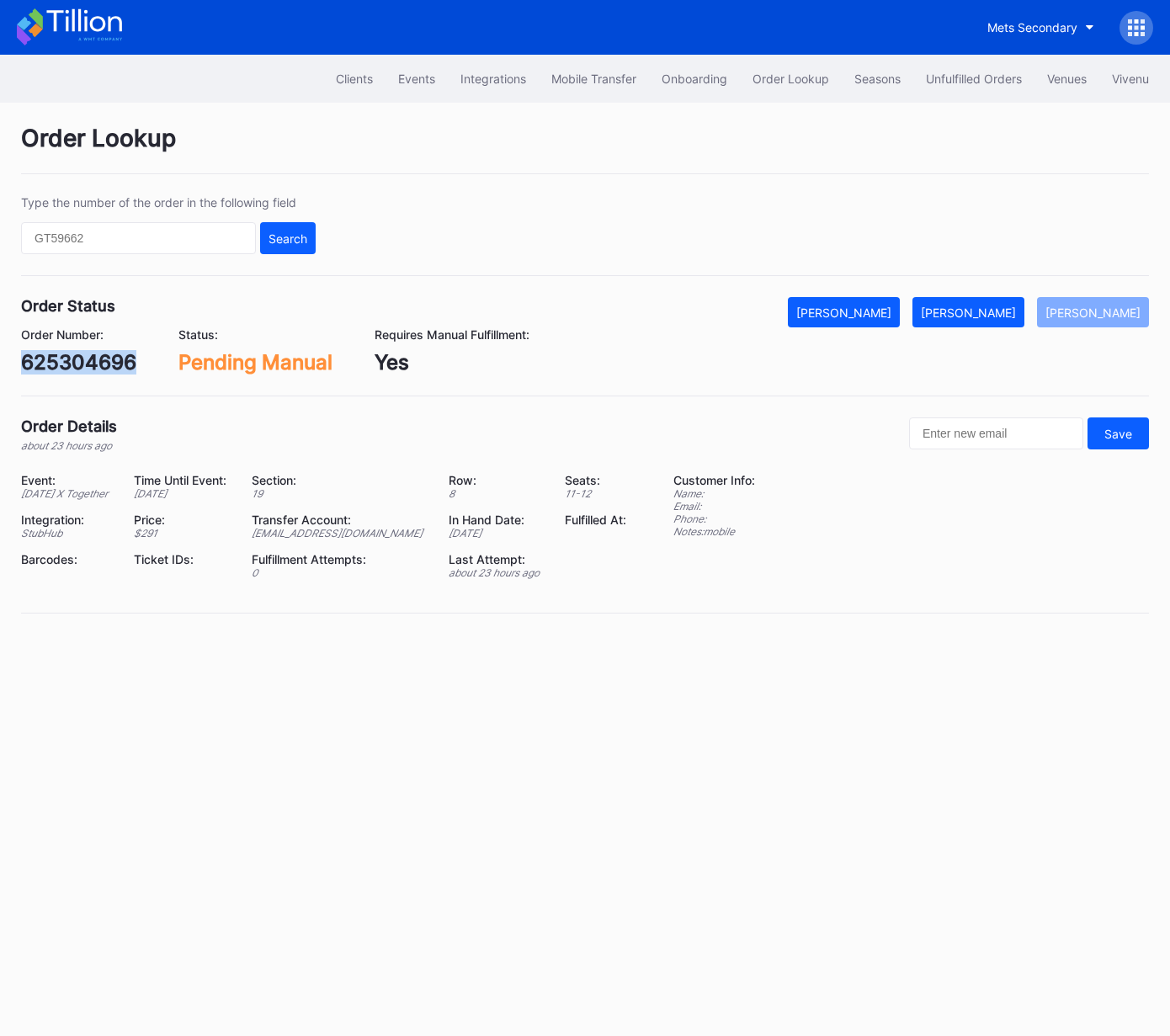
click at [97, 356] on div "625304696" at bounding box center [79, 362] width 116 height 24
click at [962, 72] on div "Unfulfilled Orders" at bounding box center [975, 78] width 96 height 14
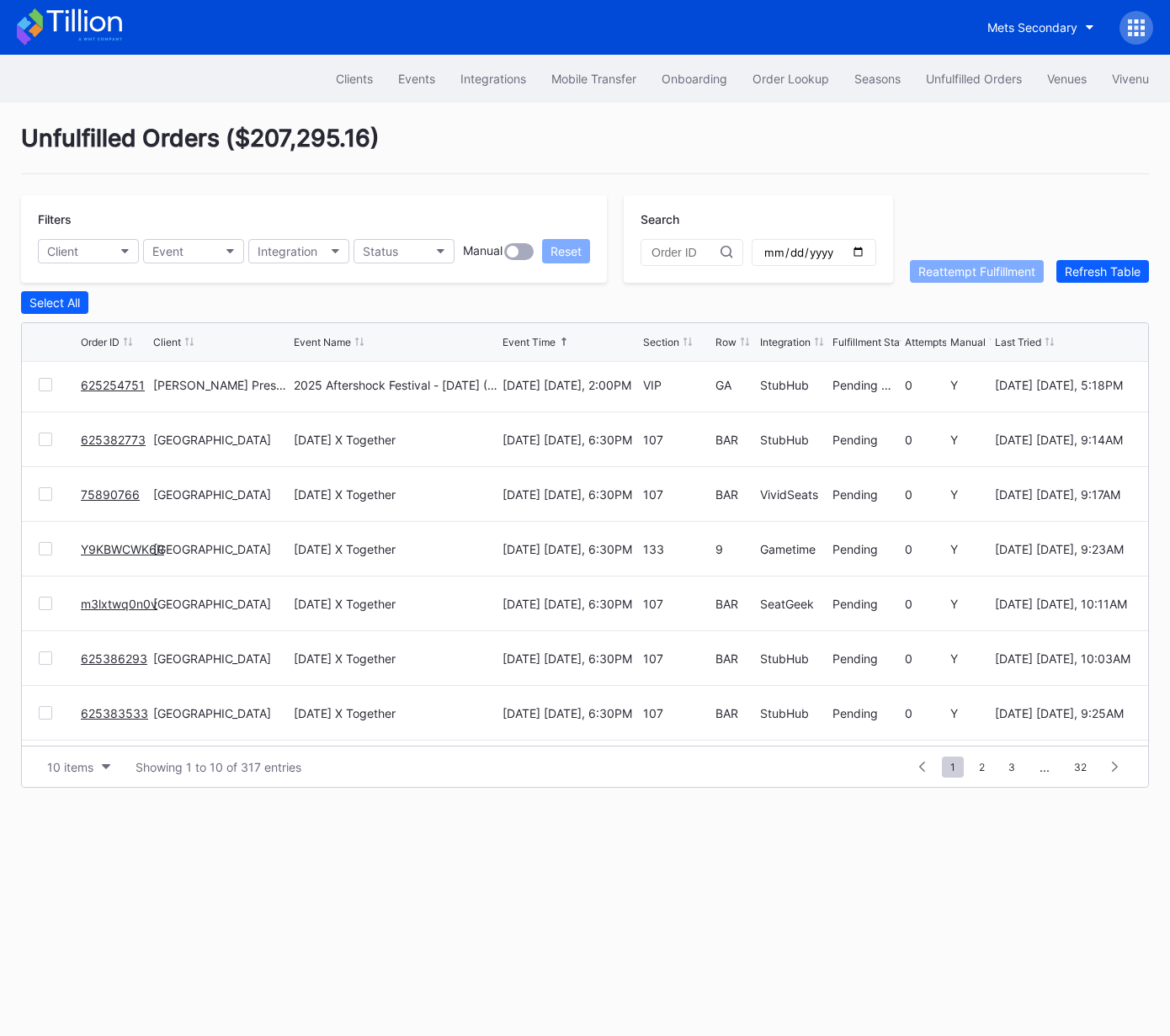
scroll to position [164, 0]
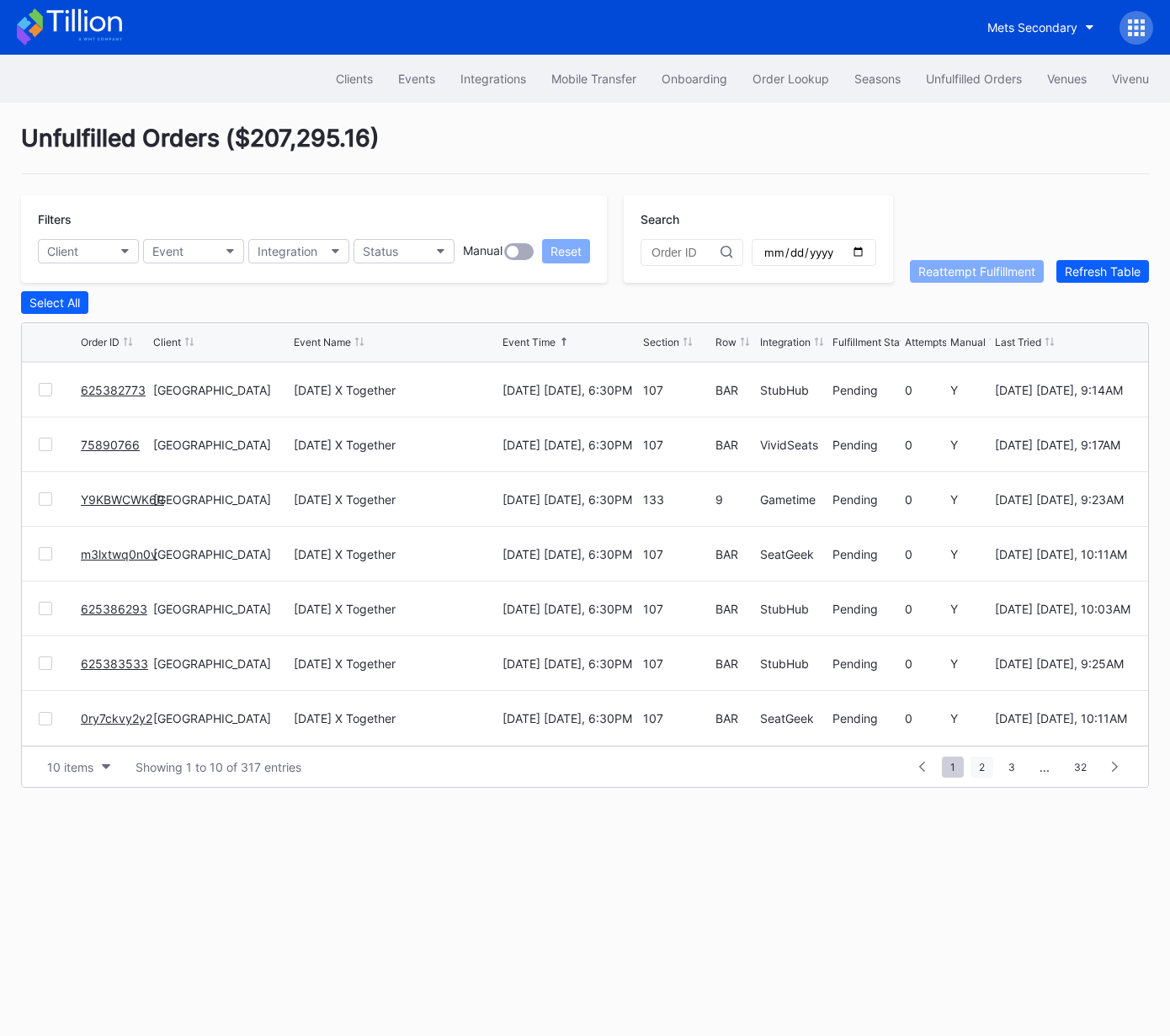
click at [988, 767] on span "2" at bounding box center [982, 767] width 23 height 21
click at [928, 764] on span "1" at bounding box center [923, 767] width 22 height 21
click at [92, 764] on div "10 items" at bounding box center [70, 767] width 46 height 14
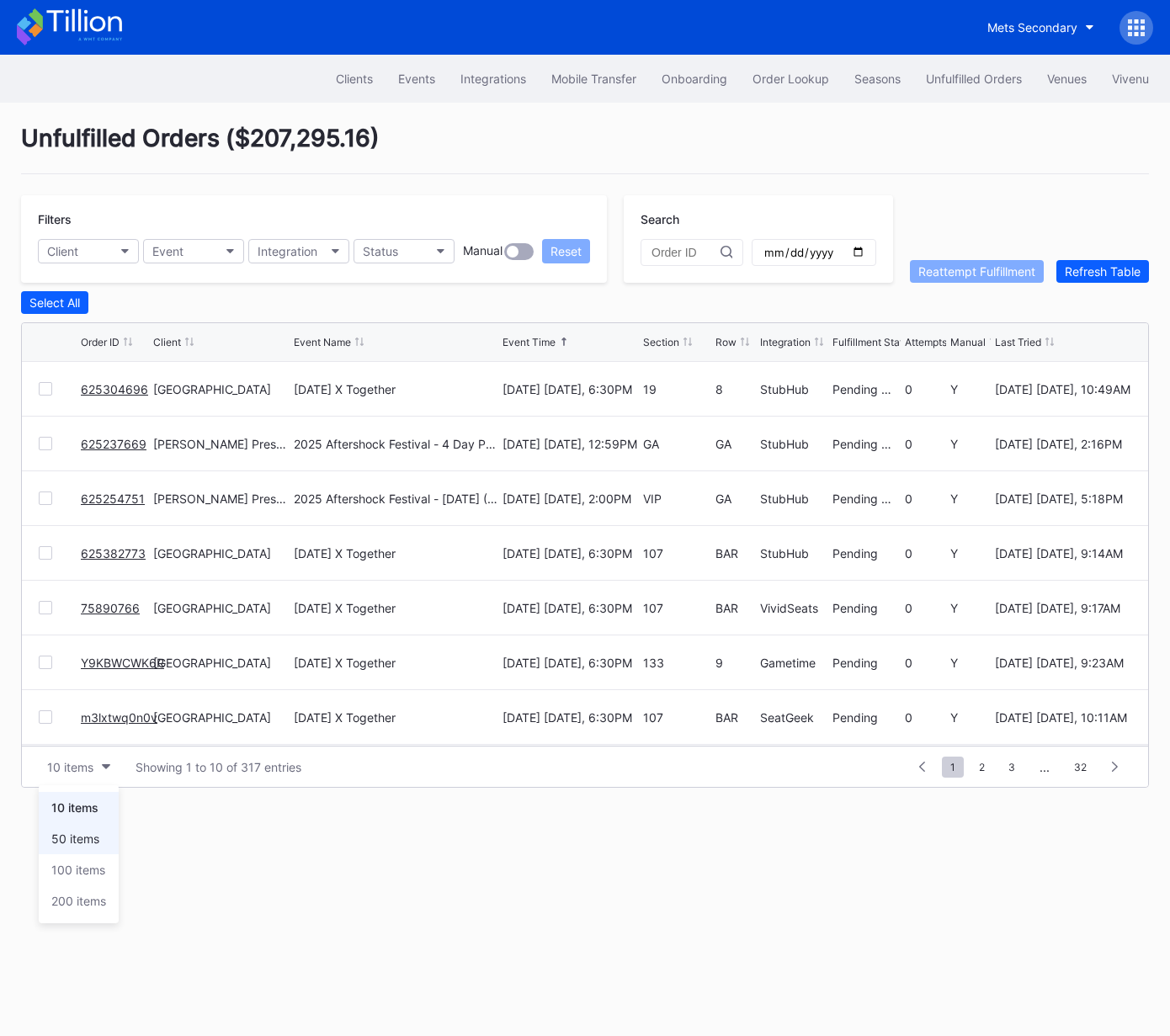
click at [91, 844] on div "50 items" at bounding box center [75, 839] width 48 height 14
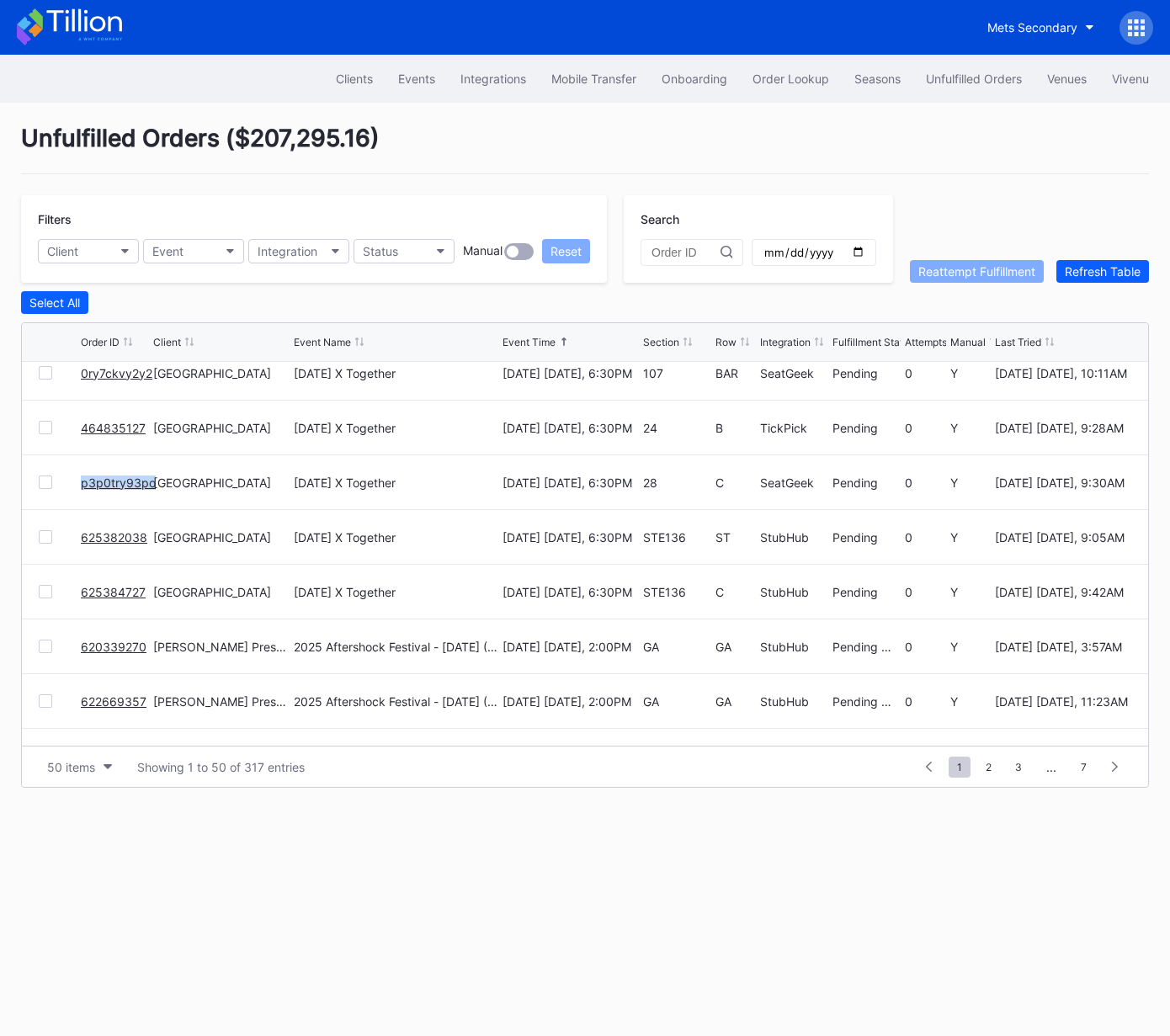
scroll to position [519, 0]
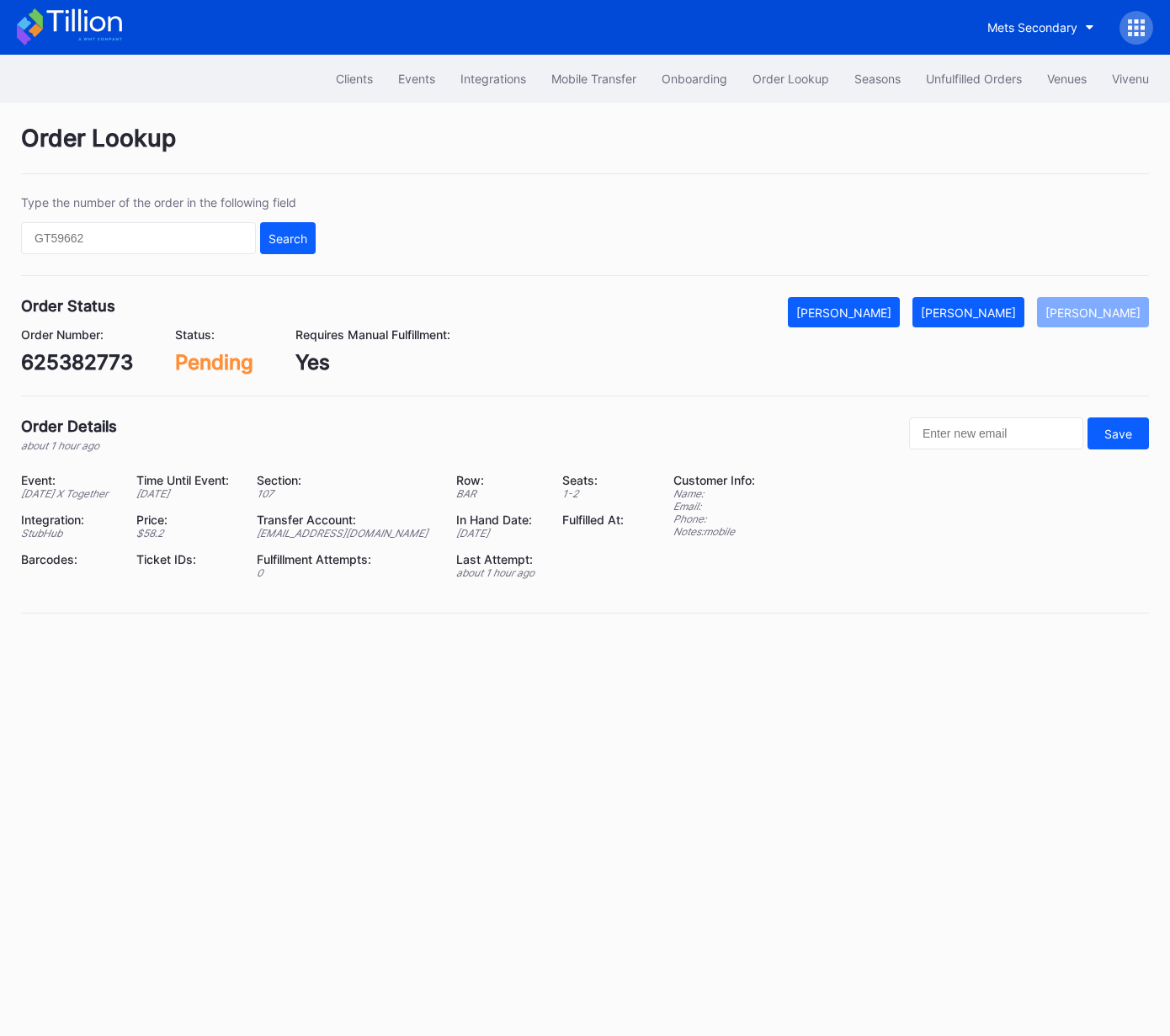
click at [82, 359] on div "625382773" at bounding box center [77, 362] width 112 height 24
copy div "625382773"
click at [1014, 321] on button "[PERSON_NAME]" at bounding box center [969, 312] width 112 height 30
click at [76, 372] on div "75890766" at bounding box center [71, 362] width 100 height 24
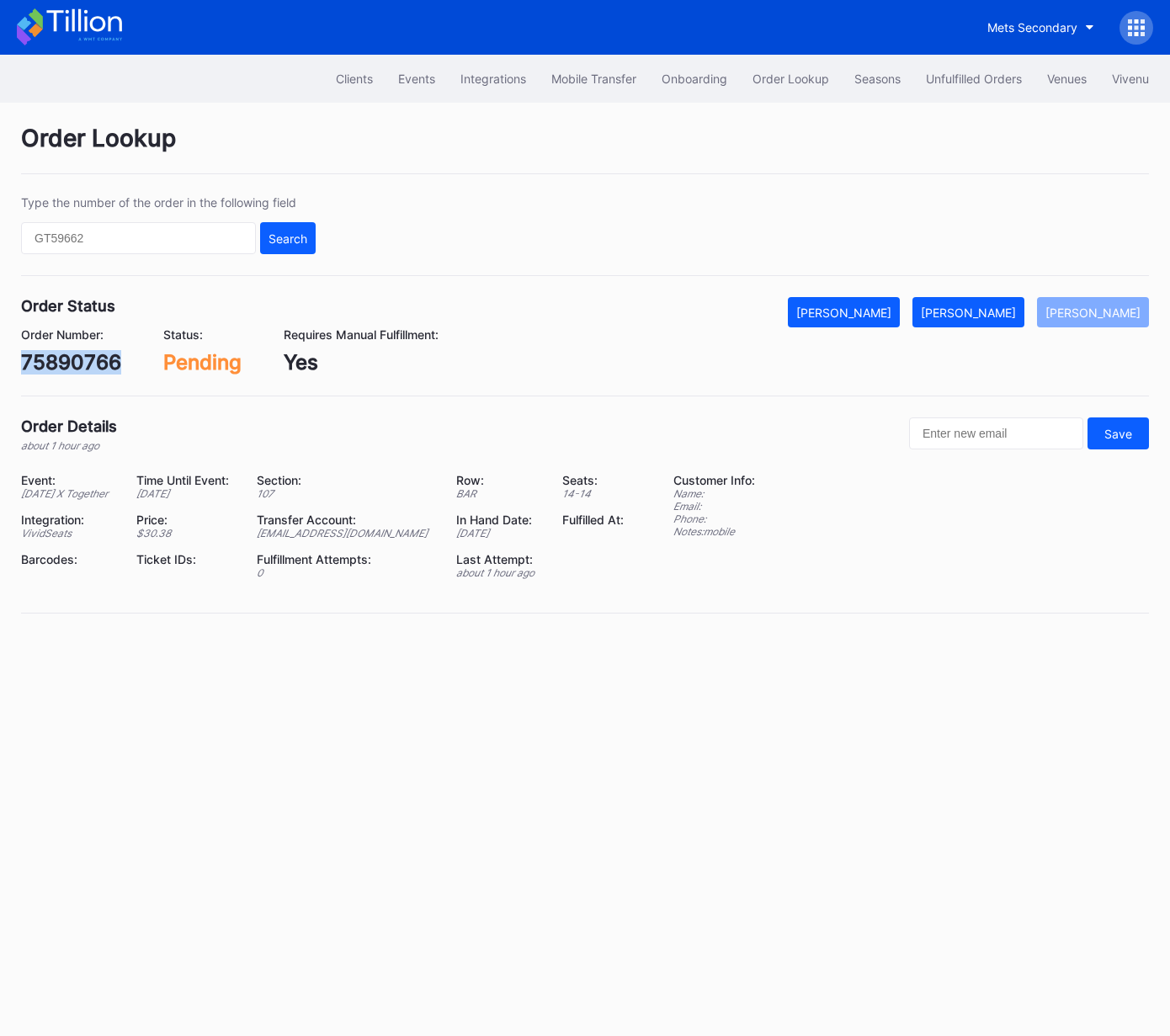
click at [76, 372] on div "75890766" at bounding box center [71, 362] width 100 height 24
copy div "75890766"
drag, startPoint x: 1025, startPoint y: 306, endPoint x: 1146, endPoint y: 304, distance: 121.0
click at [1016, 306] on div "[PERSON_NAME]" at bounding box center [969, 312] width 95 height 14
click at [143, 360] on div "Y9KBWCWK6R" at bounding box center [93, 362] width 144 height 24
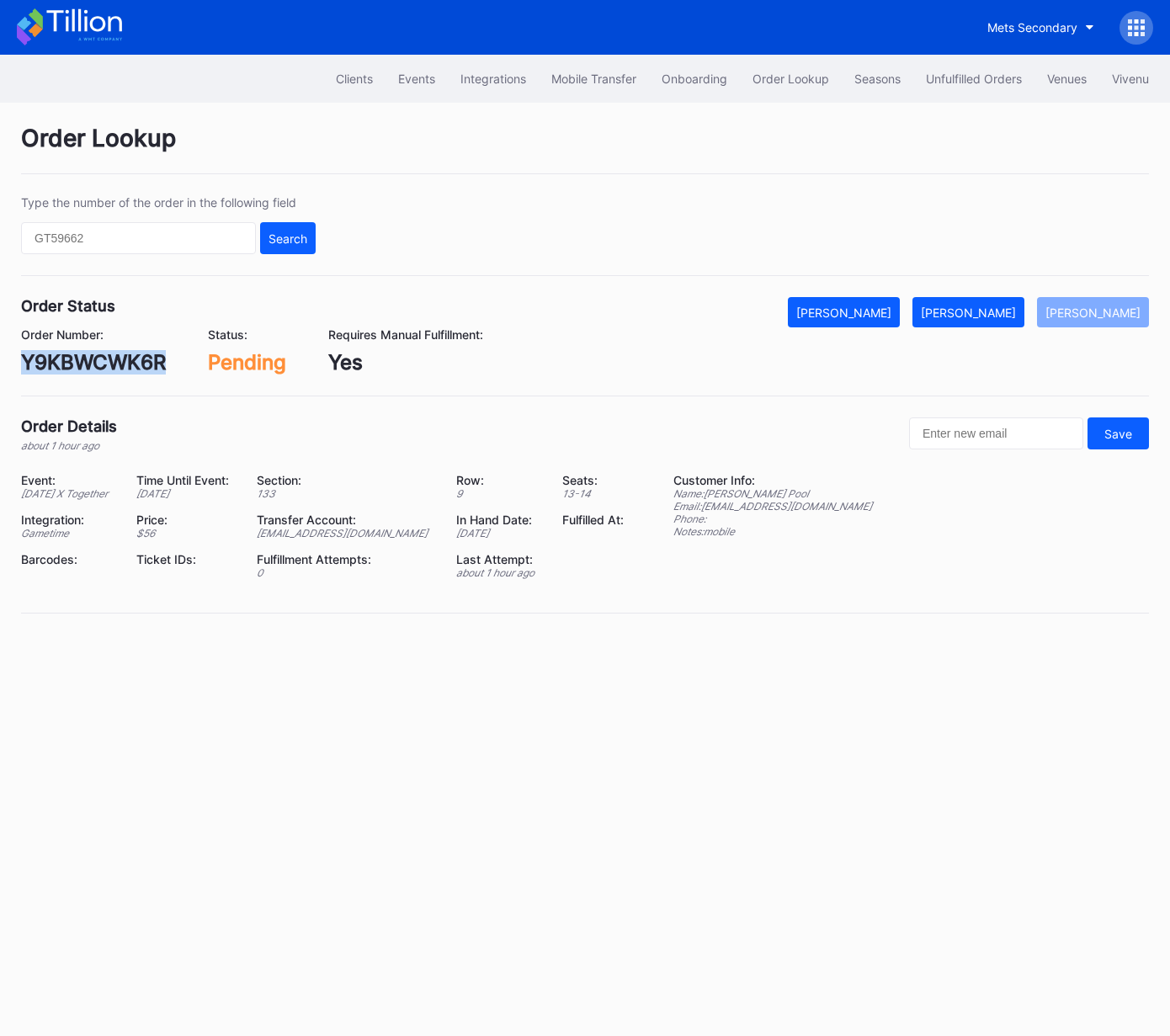
click at [143, 360] on div "Y9KBWCWK6R" at bounding box center [93, 362] width 144 height 24
copy div "Y9KBWCWK6R"
drag, startPoint x: 1003, startPoint y: 316, endPoint x: 1159, endPoint y: 186, distance: 203.1
click at [1005, 313] on div "[PERSON_NAME]" at bounding box center [969, 312] width 95 height 14
click at [94, 362] on div "m3lxtwq0n0v" at bounding box center [88, 362] width 134 height 24
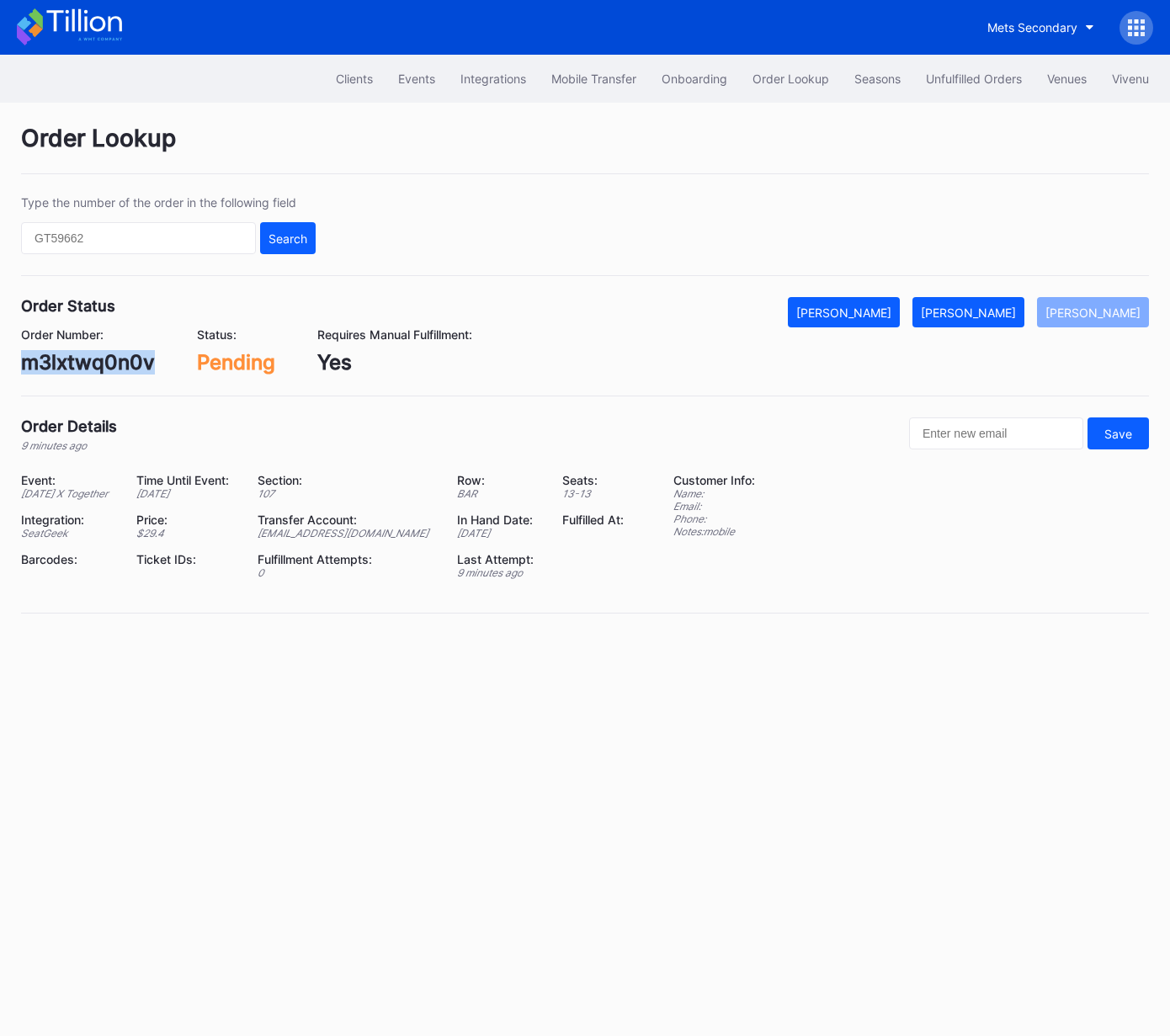
click at [94, 362] on div "m3lxtwq0n0v" at bounding box center [88, 362] width 134 height 24
copy div "m3lxtwq0n0v"
click at [987, 316] on div "[PERSON_NAME]" at bounding box center [969, 312] width 95 height 14
click at [65, 358] on div "625386293" at bounding box center [78, 362] width 114 height 24
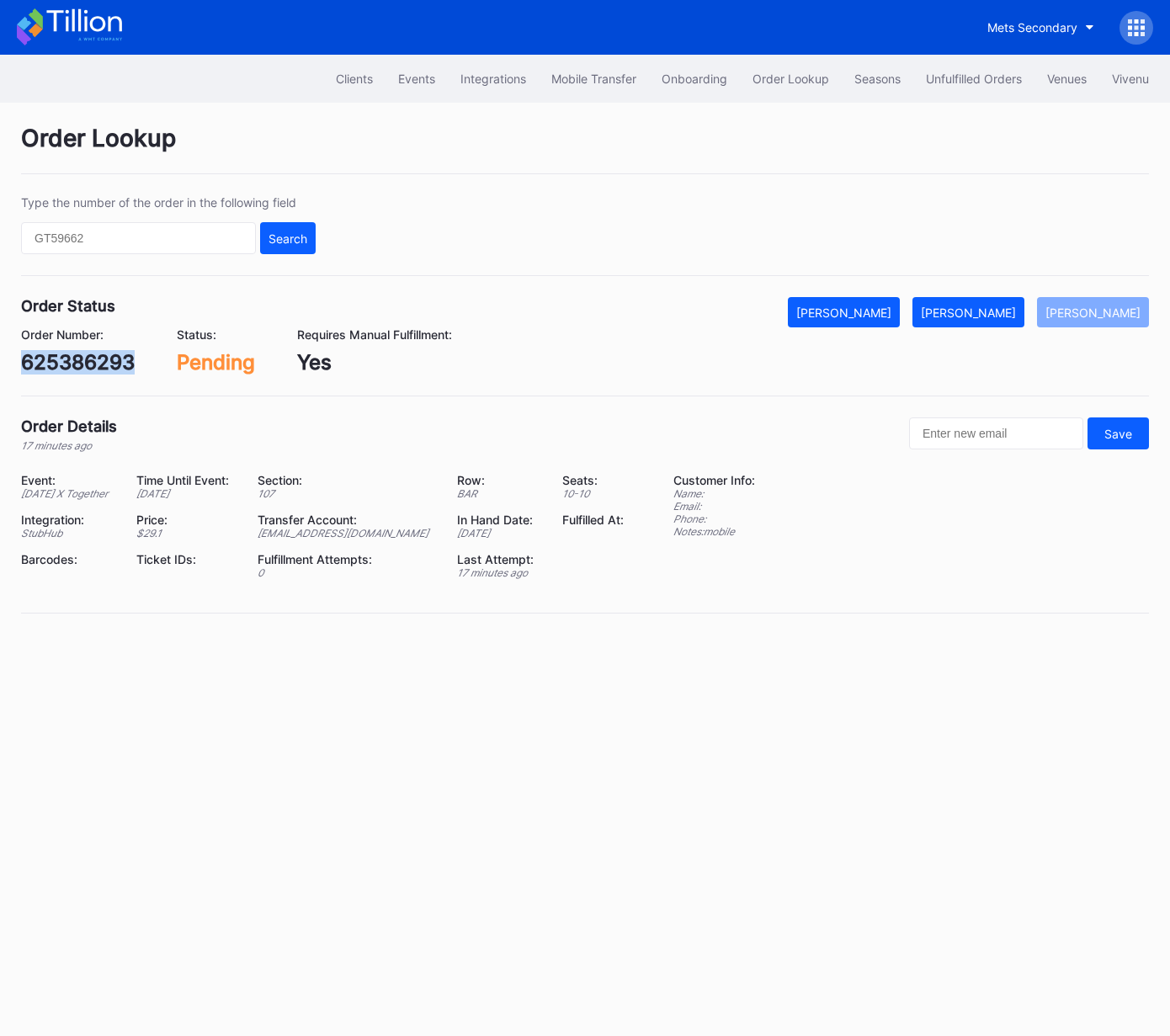
copy div "625386293"
click at [1015, 310] on div "[PERSON_NAME]" at bounding box center [969, 312] width 95 height 14
click at [112, 357] on div "625383533" at bounding box center [78, 362] width 114 height 24
copy div "625383533"
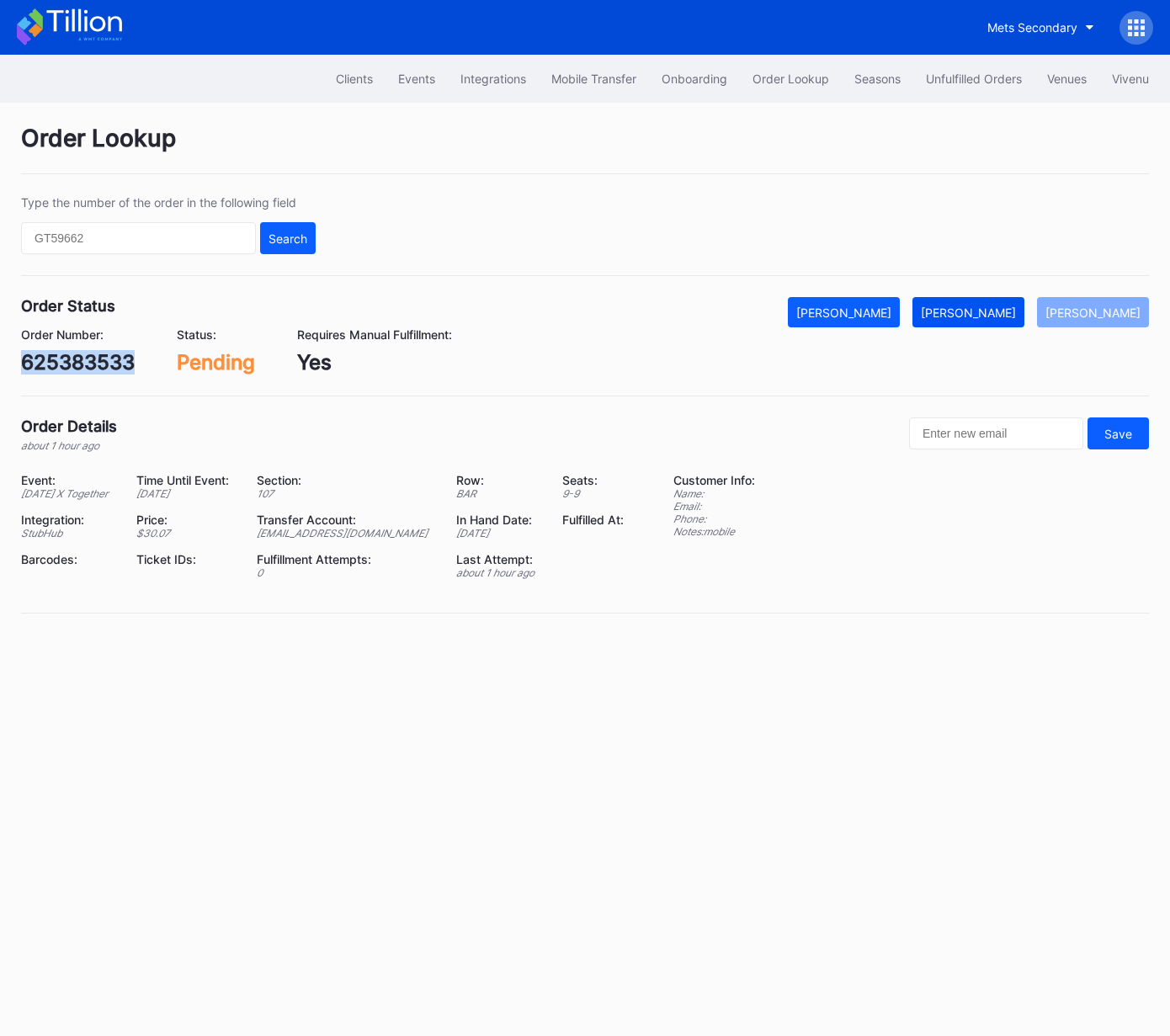
click at [1007, 303] on button "[PERSON_NAME]" at bounding box center [969, 312] width 112 height 30
click at [91, 371] on div "0ry7ckvy2y2" at bounding box center [85, 362] width 127 height 24
copy div "0ry7ckvy2y2"
click at [988, 312] on div "[PERSON_NAME]" at bounding box center [969, 312] width 95 height 14
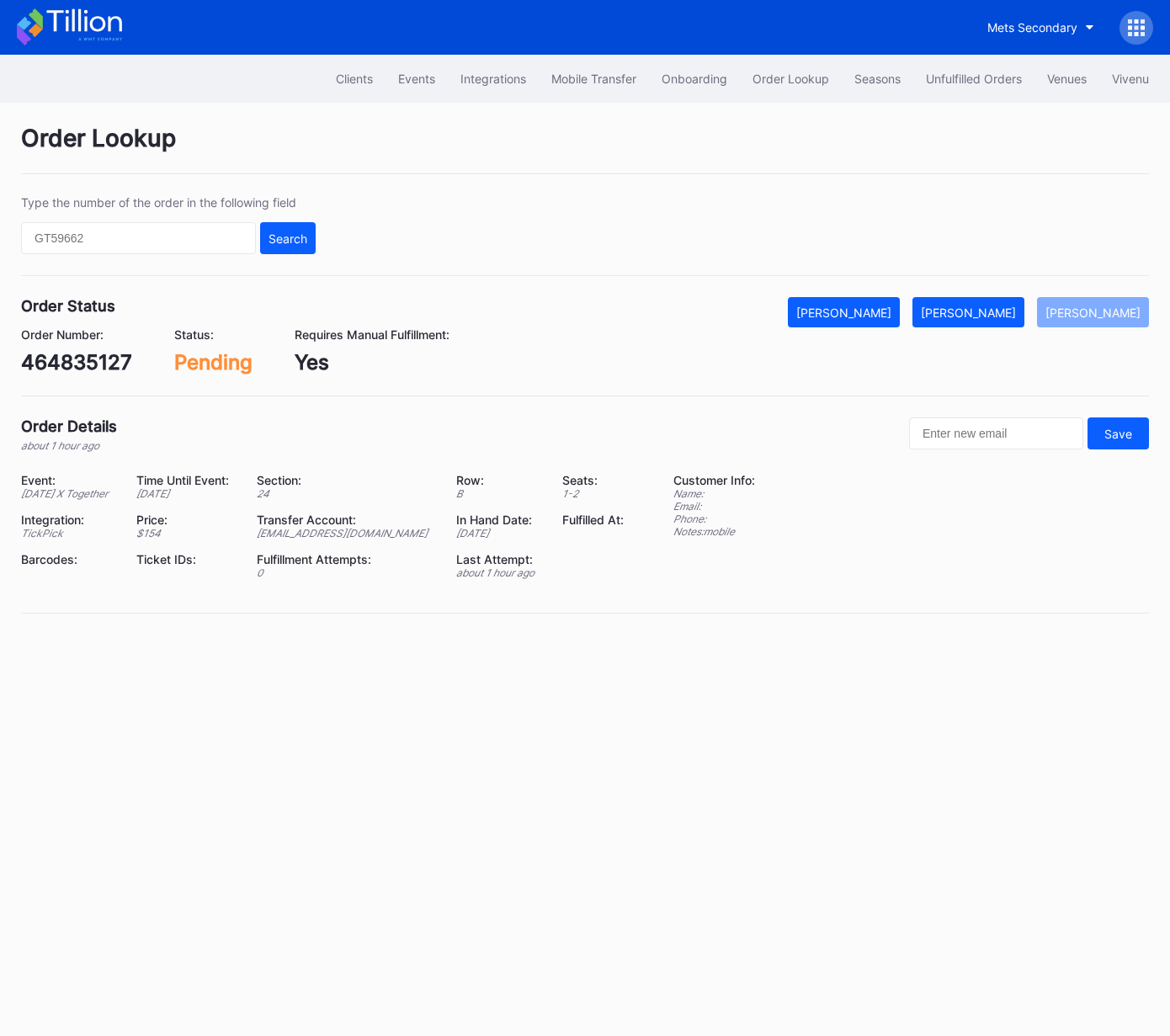
click at [84, 366] on div "464835127" at bounding box center [76, 362] width 111 height 24
copy div "464835127"
click at [1001, 311] on div "[PERSON_NAME]" at bounding box center [969, 312] width 95 height 14
click at [87, 368] on div "p3p0try93po" at bounding box center [85, 362] width 128 height 24
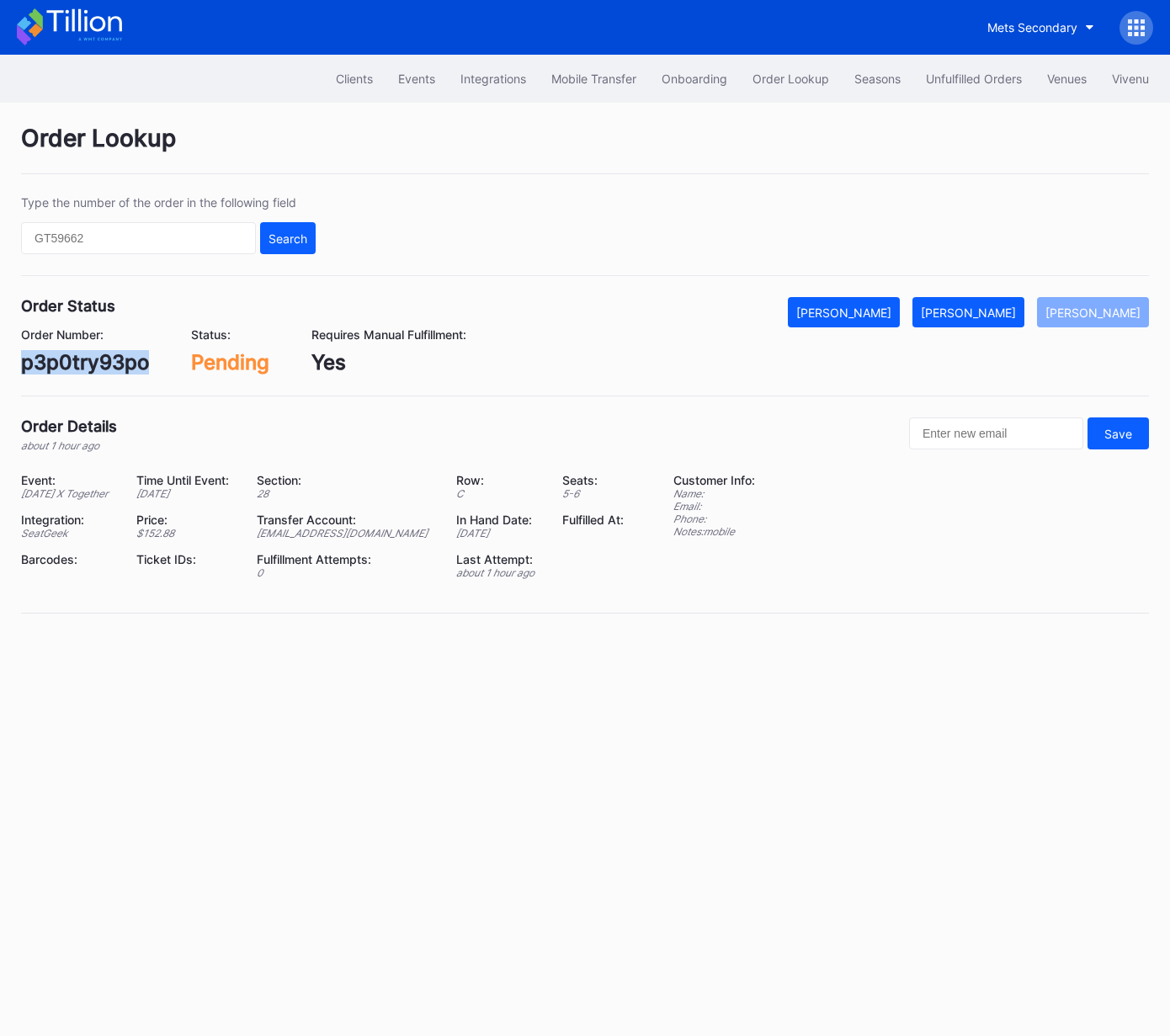
click at [87, 368] on div "p3p0try93po" at bounding box center [85, 362] width 128 height 24
copy div "p3p0try93po"
click at [999, 315] on div "[PERSON_NAME]" at bounding box center [969, 312] width 95 height 14
click at [131, 357] on div "625382038" at bounding box center [78, 362] width 115 height 24
click at [118, 359] on div "625382038" at bounding box center [78, 362] width 115 height 24
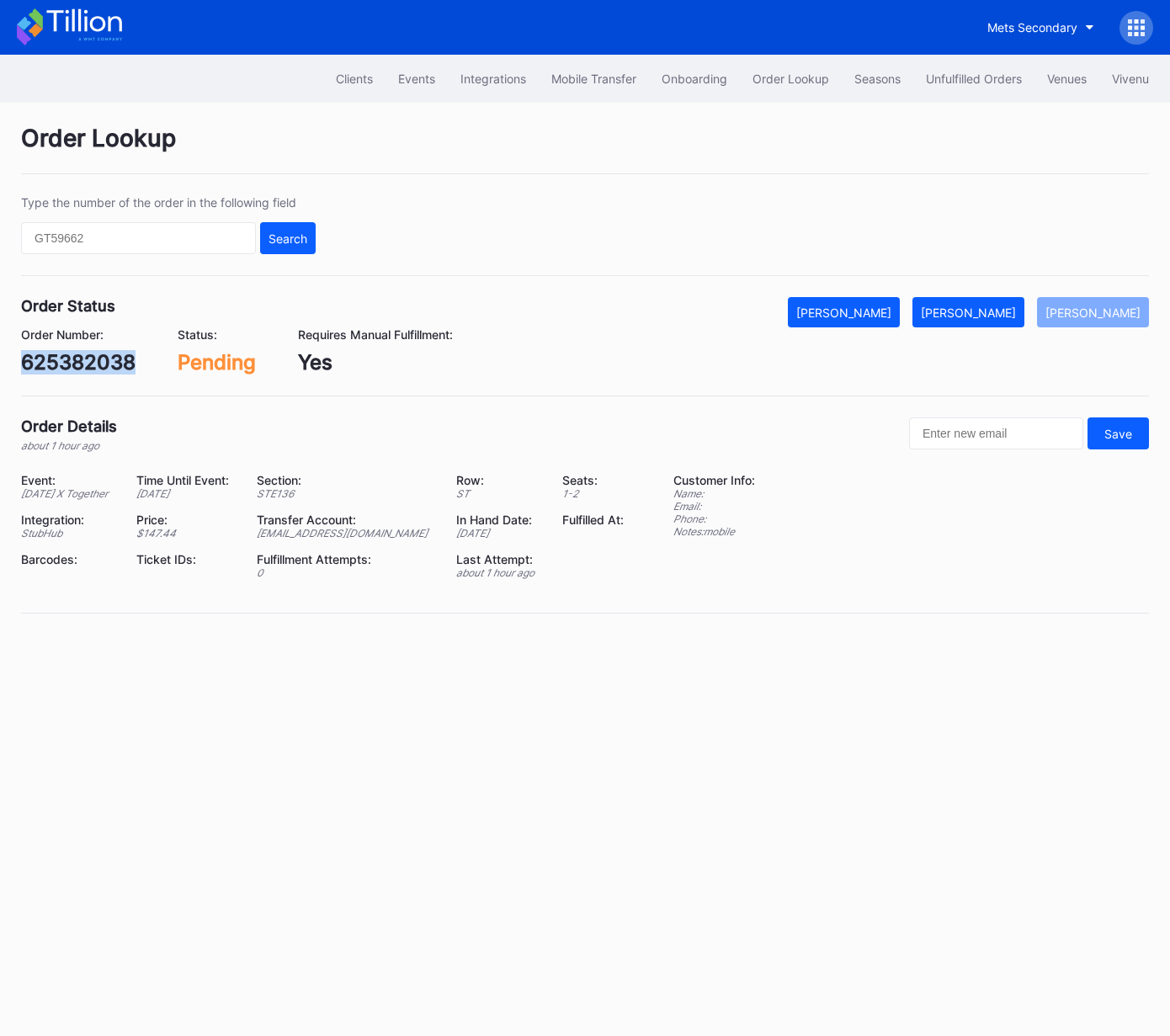
click at [118, 359] on div "625382038" at bounding box center [78, 362] width 115 height 24
copy div "625382038"
drag, startPoint x: 1010, startPoint y: 305, endPoint x: 1164, endPoint y: 194, distance: 189.8
click at [1011, 305] on div "[PERSON_NAME]" at bounding box center [969, 312] width 95 height 14
click at [83, 364] on div "625384727" at bounding box center [77, 362] width 113 height 24
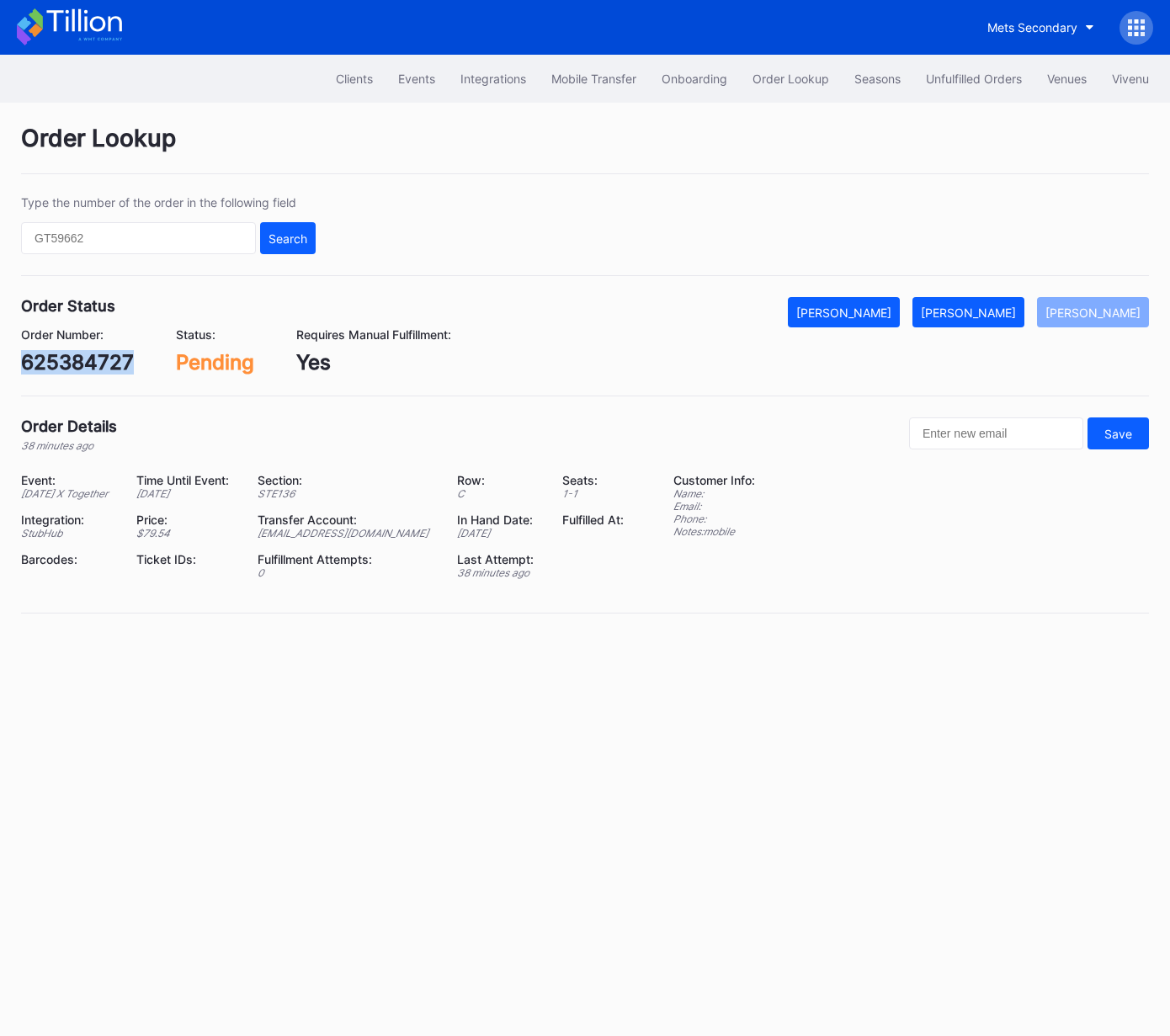
click at [83, 364] on div "625384727" at bounding box center [77, 362] width 113 height 24
copy div "625384727"
click at [1005, 306] on div "[PERSON_NAME]" at bounding box center [969, 312] width 95 height 14
click at [94, 360] on div "k69xa6p52r3" at bounding box center [86, 362] width 130 height 24
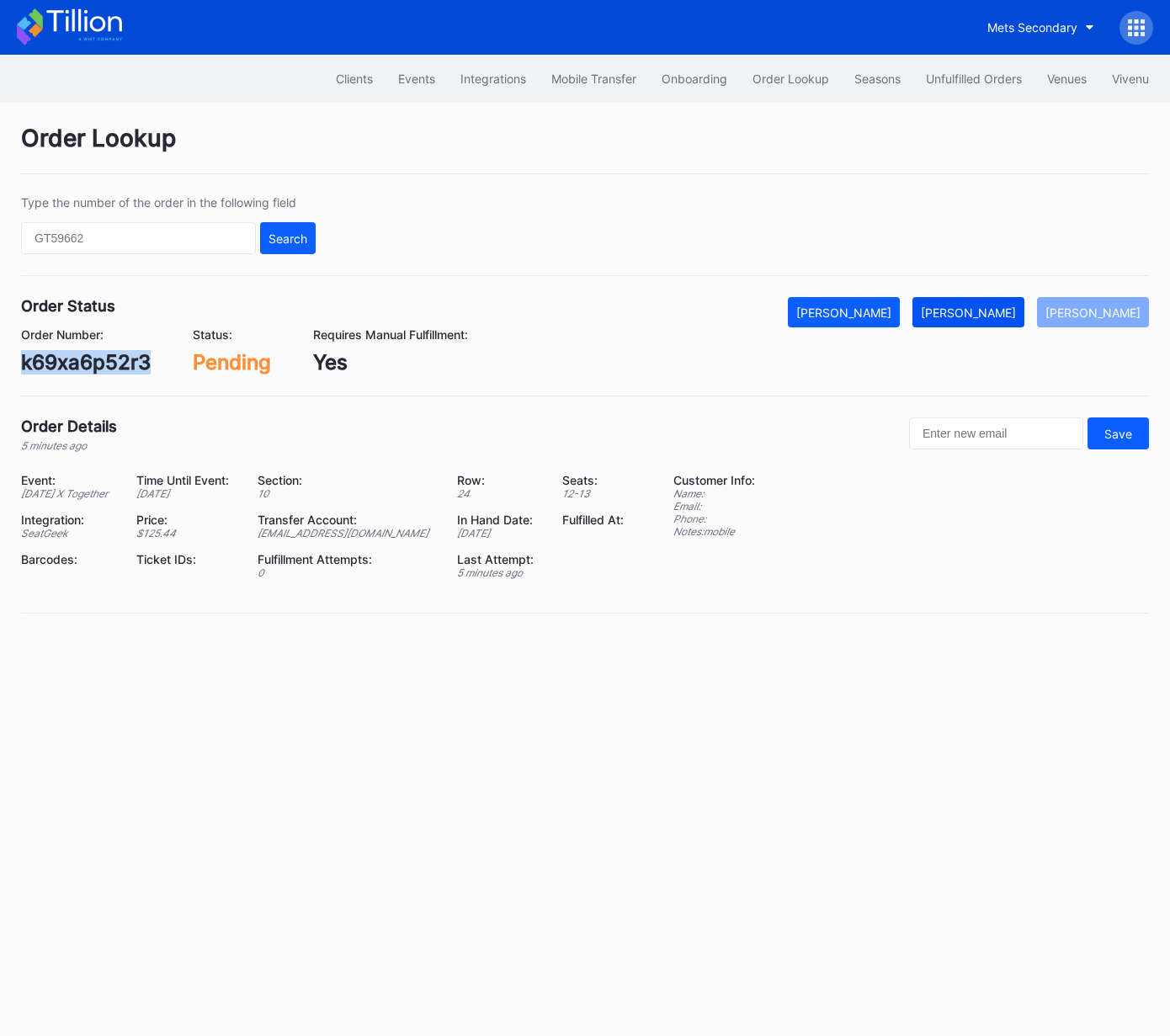
click at [1016, 311] on div "[PERSON_NAME]" at bounding box center [969, 312] width 95 height 14
click at [94, 355] on div "381837084" at bounding box center [76, 362] width 111 height 24
copy div "381837084"
drag, startPoint x: 999, startPoint y: 305, endPoint x: 1097, endPoint y: 225, distance: 126.5
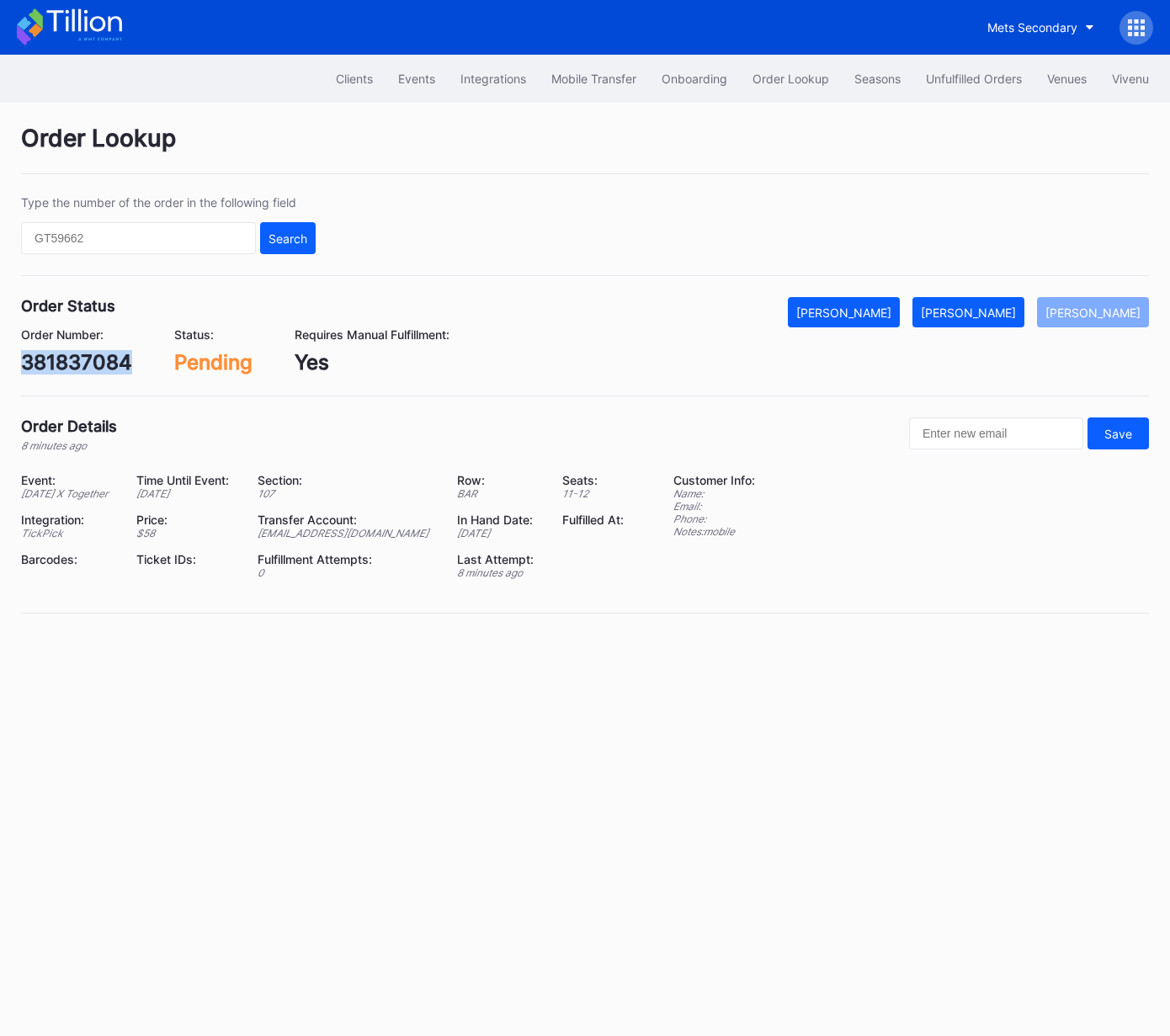
click at [1000, 305] on div "[PERSON_NAME]" at bounding box center [969, 312] width 95 height 14
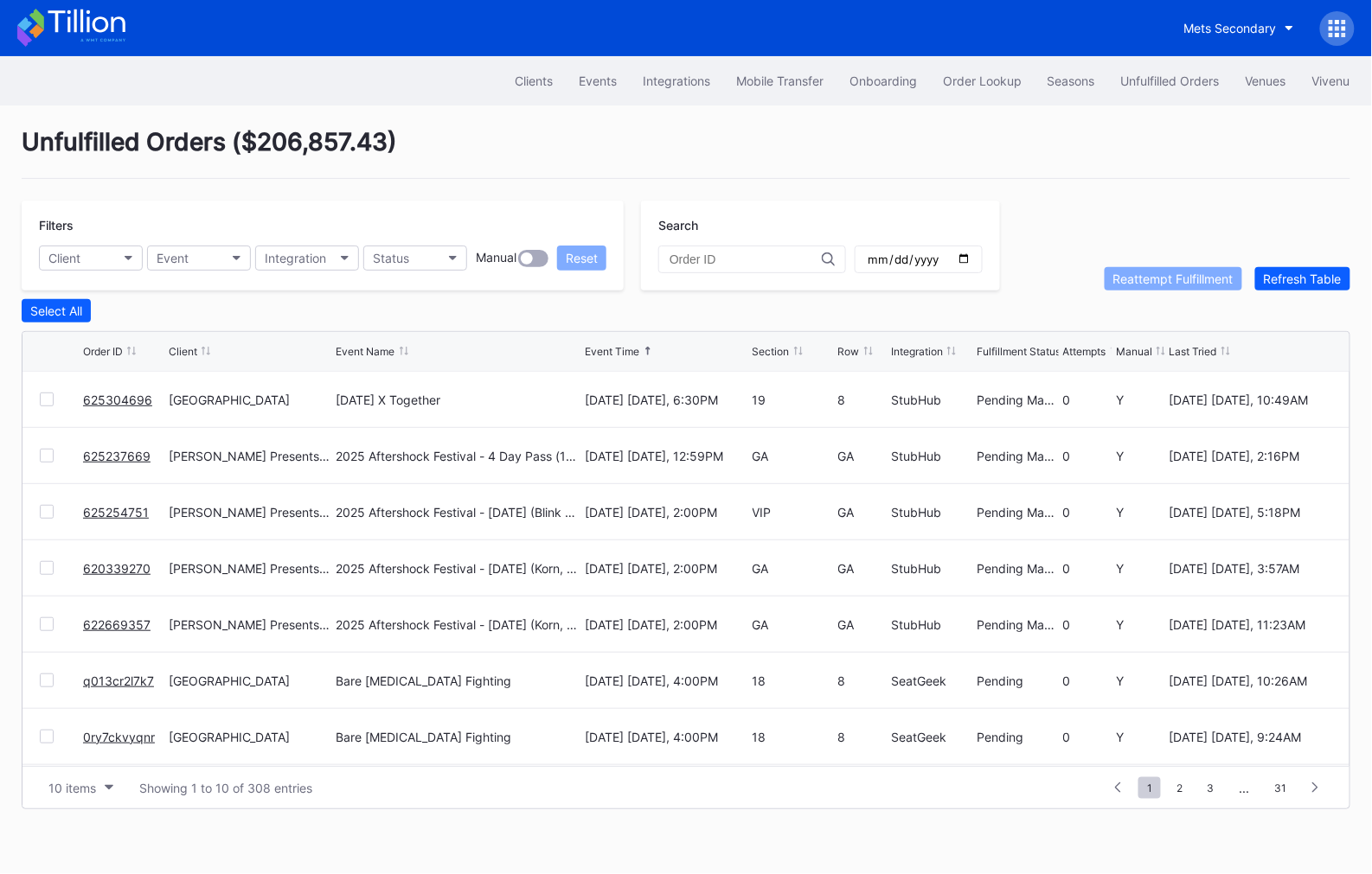
click at [115, 395] on link "625304696" at bounding box center [118, 399] width 69 height 15
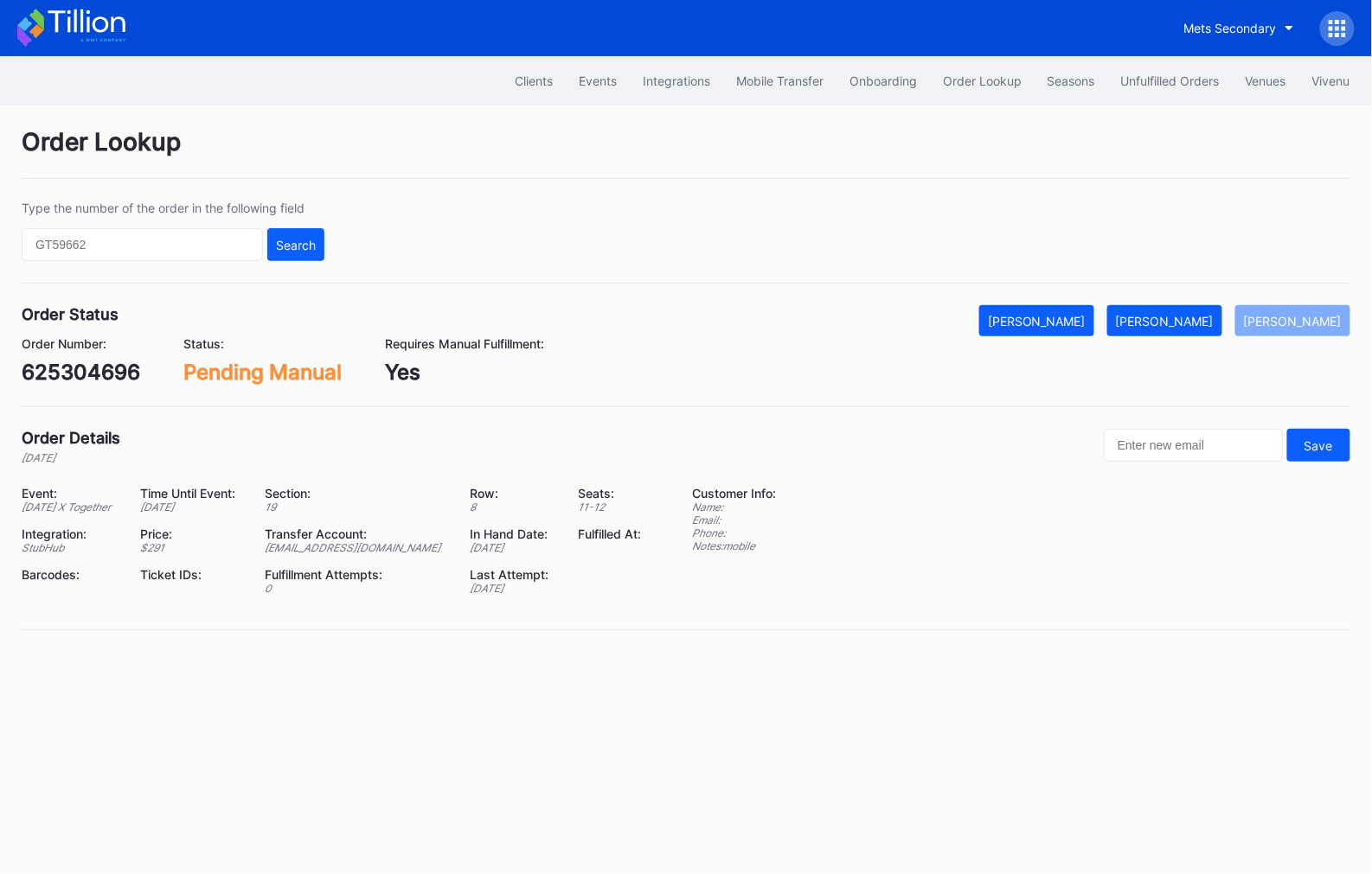
click at [90, 375] on div "625304696" at bounding box center [81, 372] width 119 height 25
copy div "625304696"
